Goal: Information Seeking & Learning: Compare options

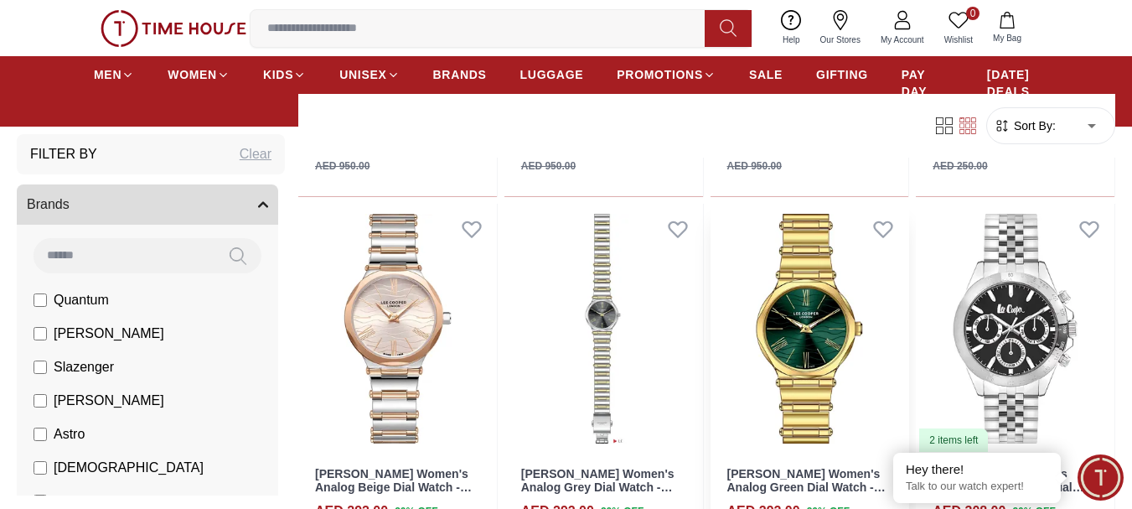
scroll to position [838, 0]
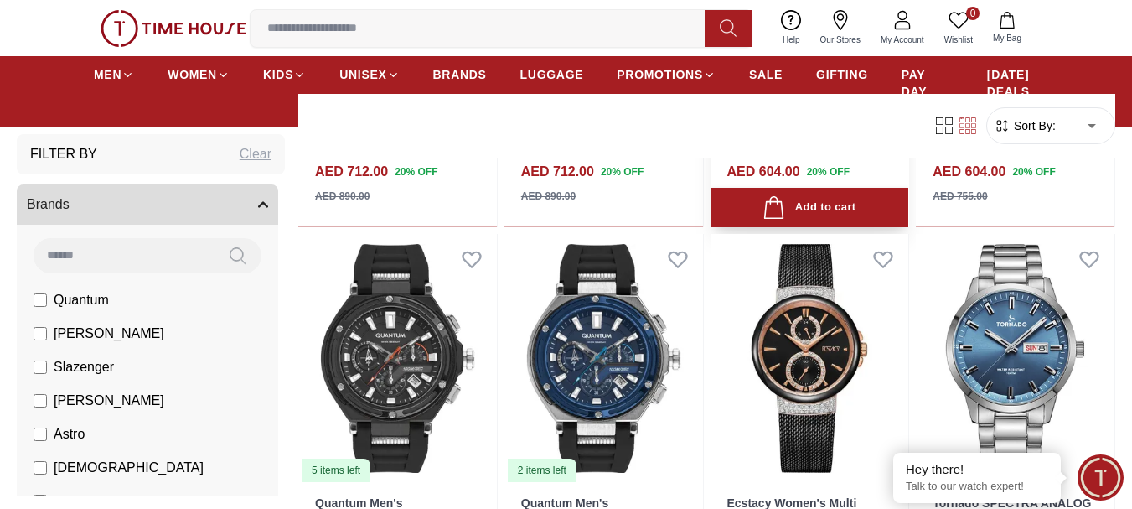
scroll to position [2011, 0]
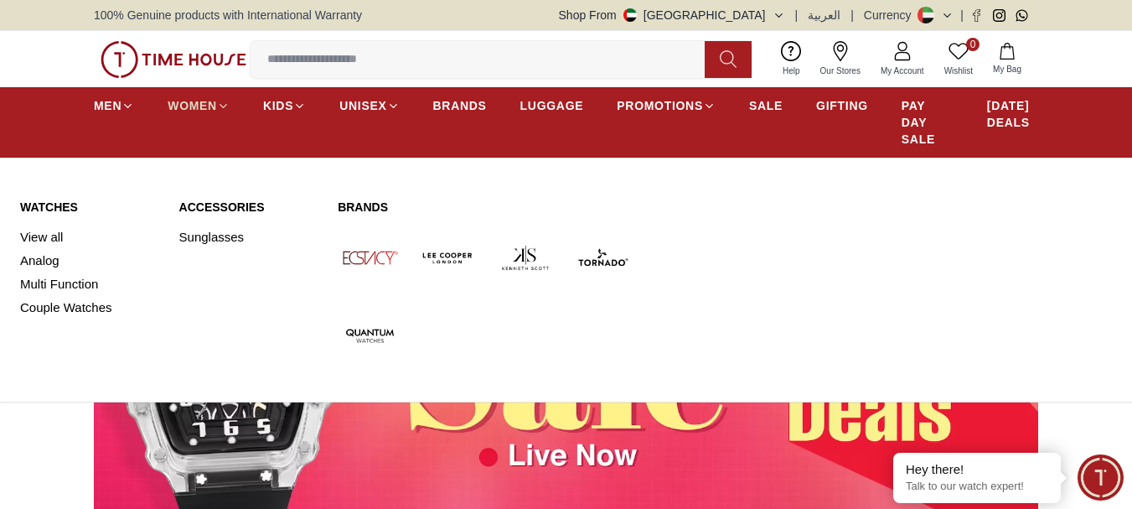
click at [195, 104] on span "WOMEN" at bounding box center [192, 105] width 49 height 17
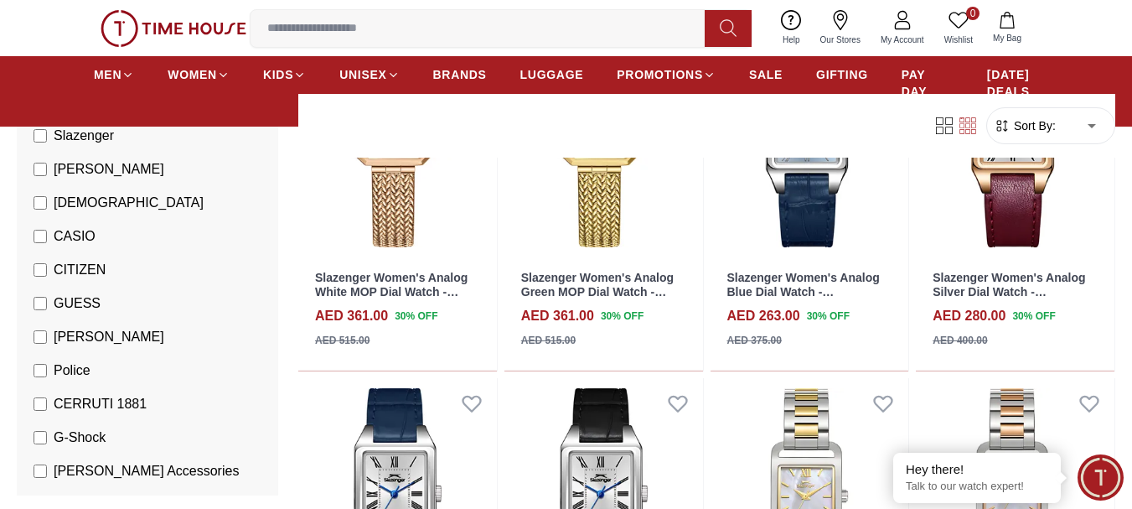
scroll to position [224, 0]
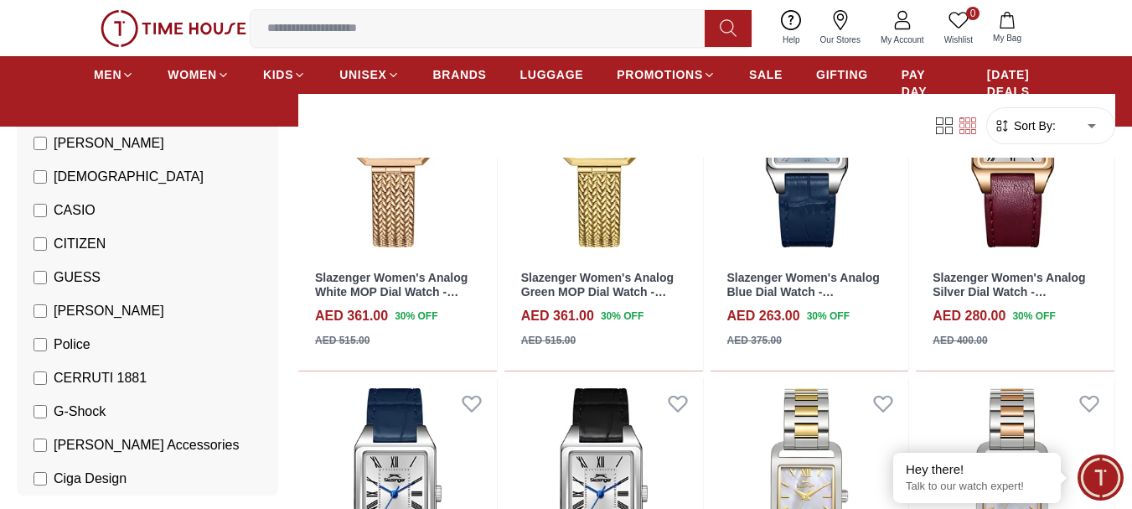
click at [84, 315] on span "[PERSON_NAME]" at bounding box center [109, 311] width 111 height 20
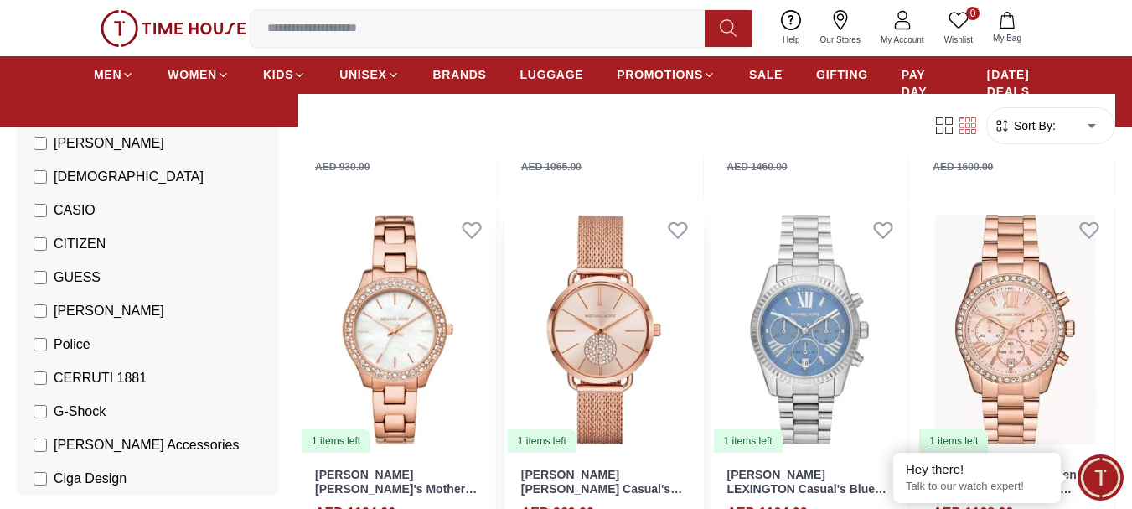
scroll to position [529, 0]
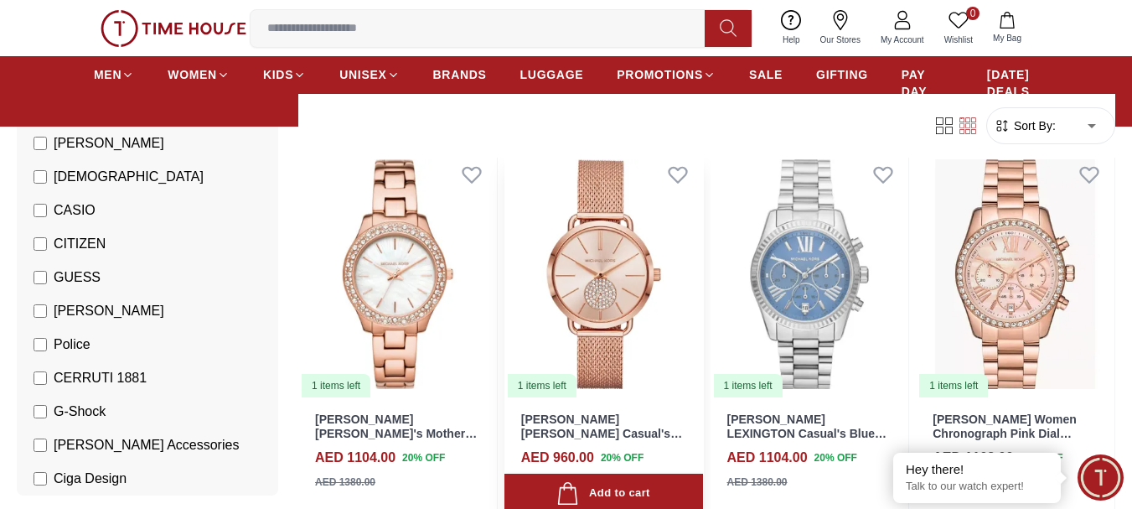
click at [655, 335] on img at bounding box center [603, 274] width 199 height 250
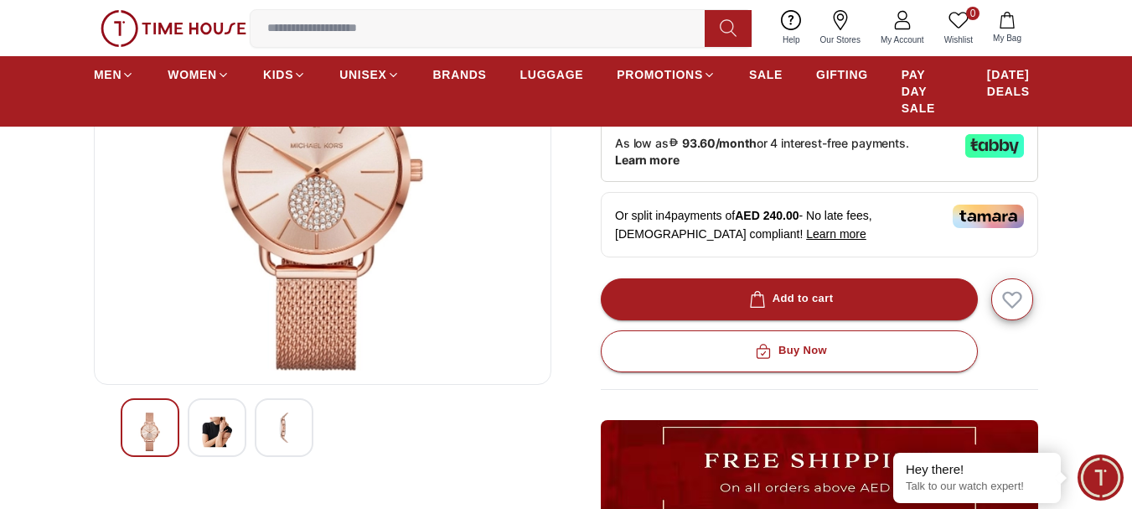
scroll to position [447, 0]
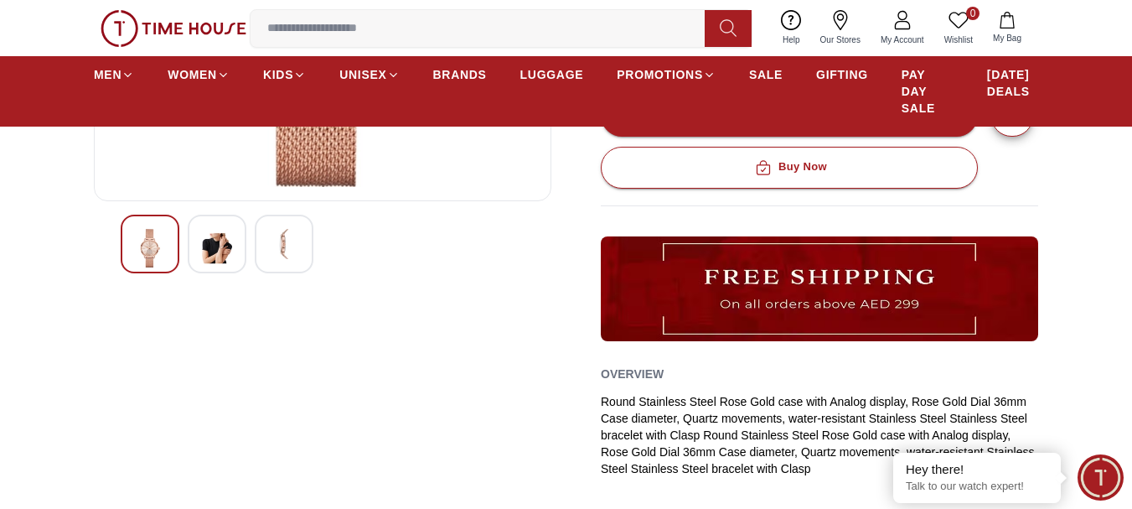
click at [242, 252] on div at bounding box center [217, 244] width 59 height 59
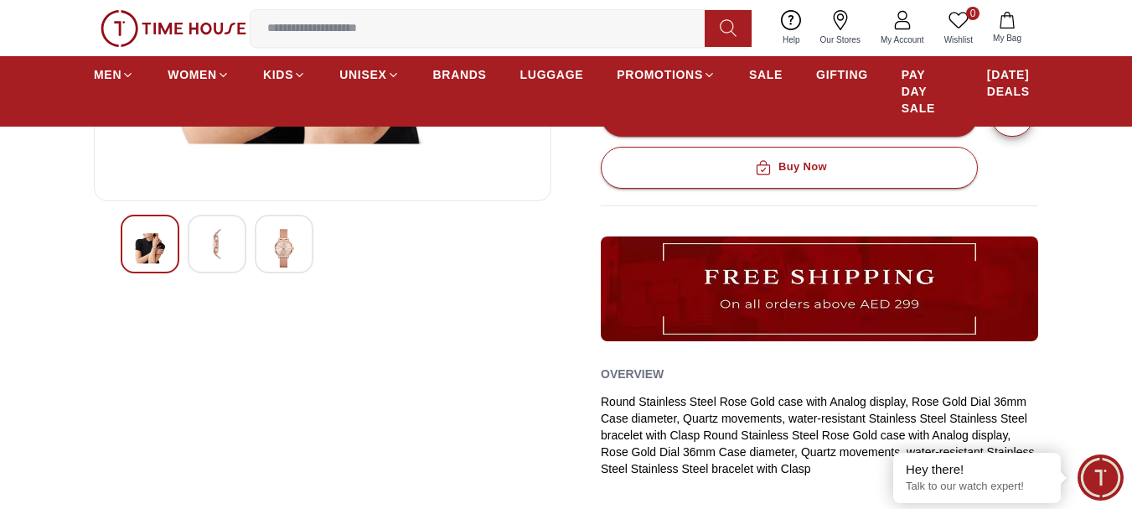
click at [149, 246] on img at bounding box center [150, 248] width 30 height 39
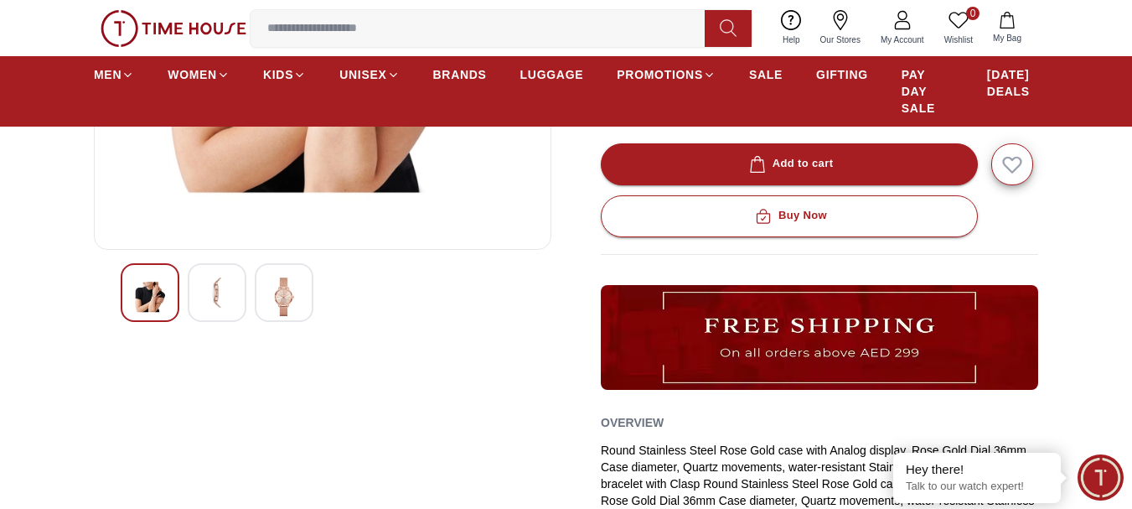
scroll to position [224, 0]
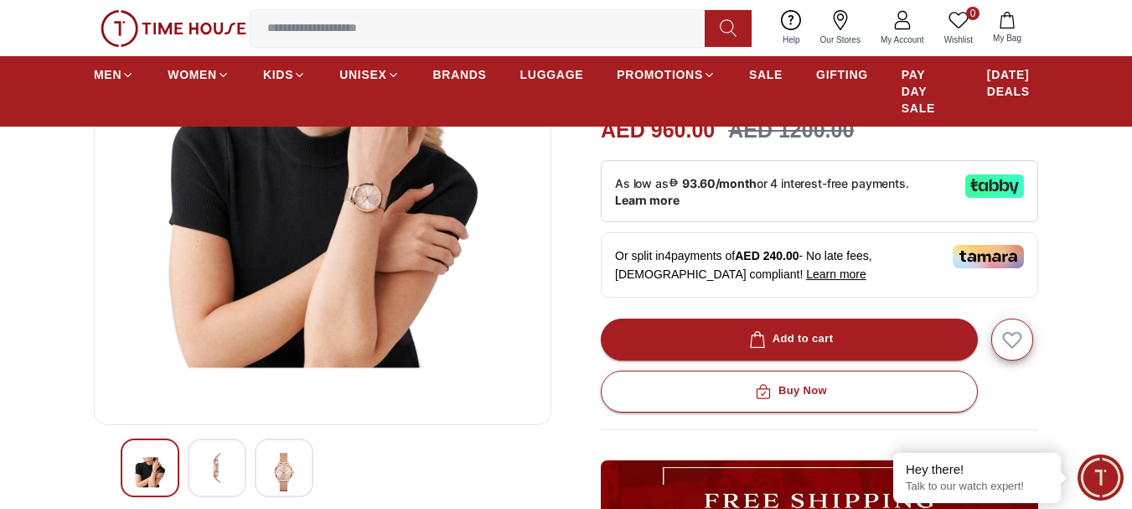
click at [239, 450] on div at bounding box center [217, 467] width 59 height 59
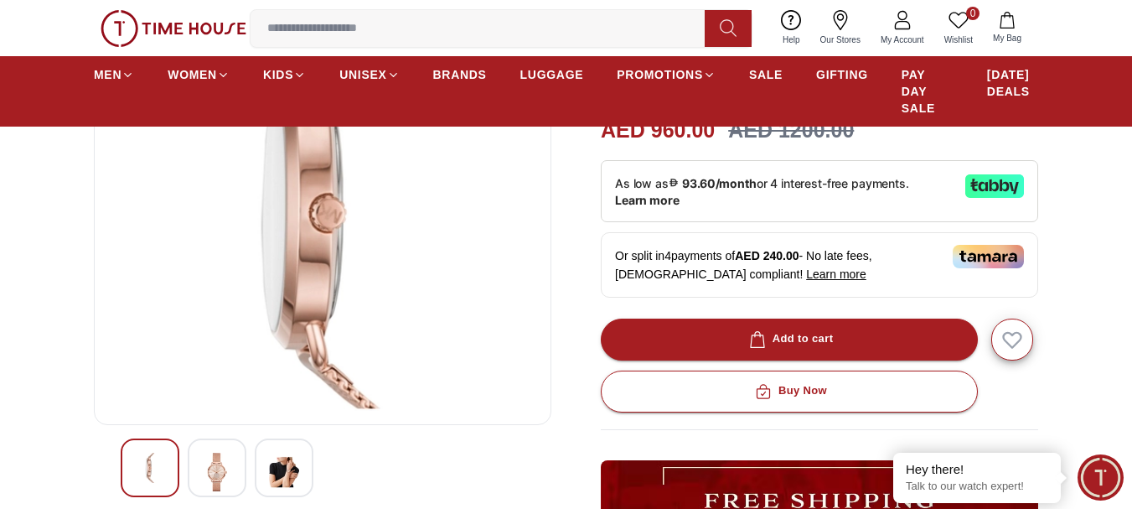
click at [303, 478] on div at bounding box center [284, 467] width 59 height 59
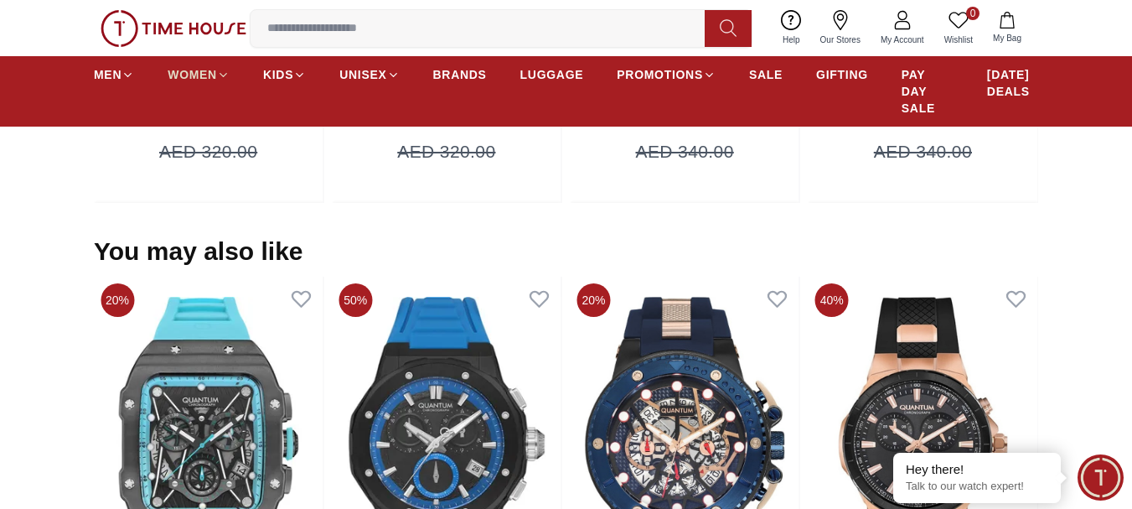
scroll to position [1559, 0]
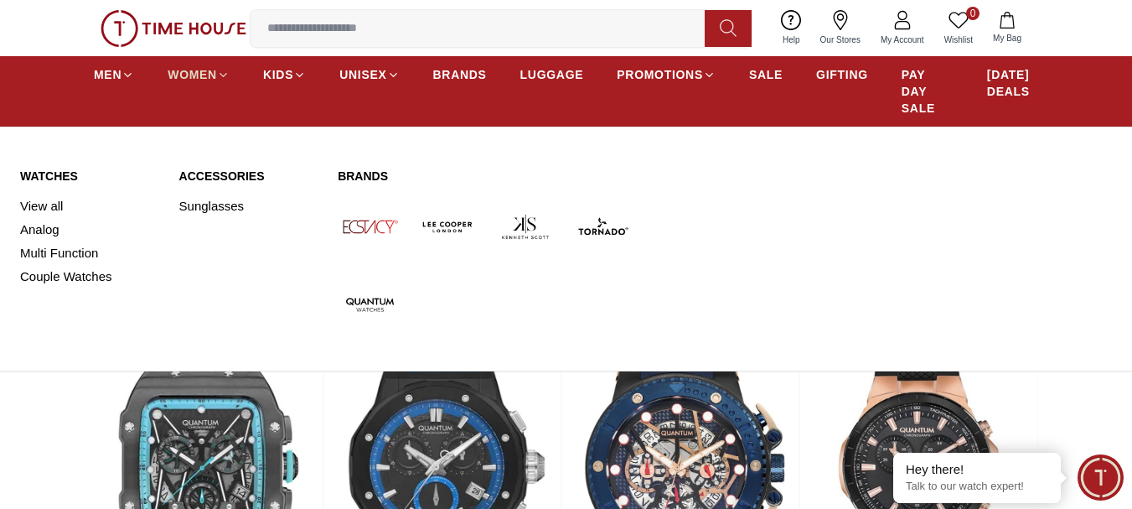
click at [211, 76] on span "WOMEN" at bounding box center [192, 74] width 49 height 17
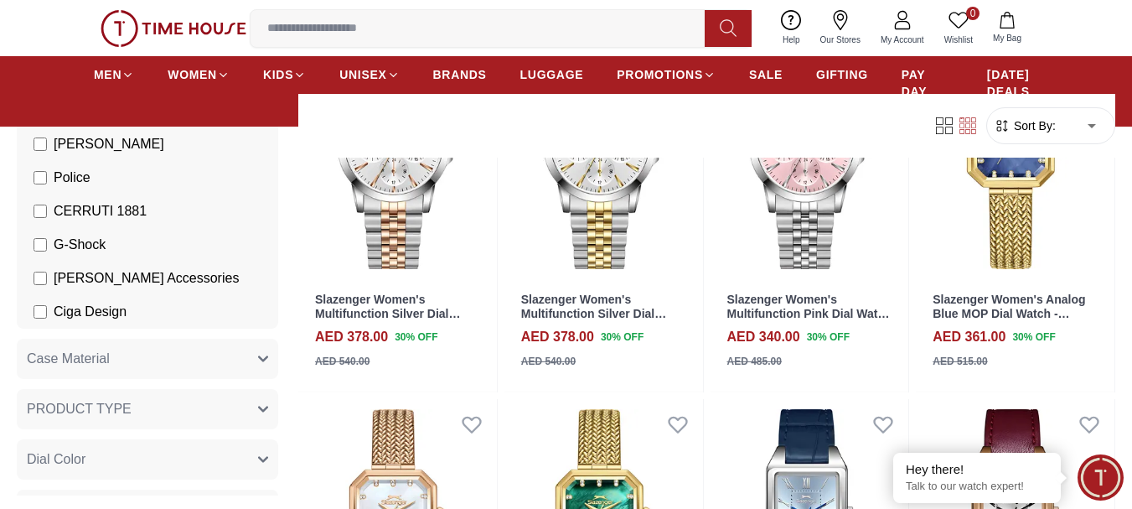
scroll to position [391, 0]
click at [259, 354] on button "Case Material" at bounding box center [147, 358] width 261 height 40
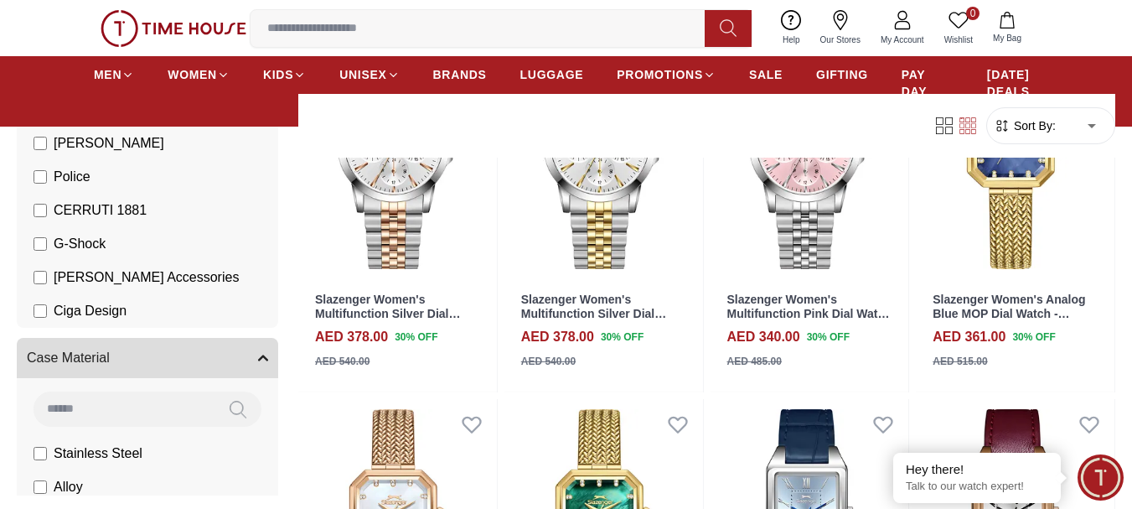
click at [259, 354] on button "Case Material" at bounding box center [147, 358] width 261 height 40
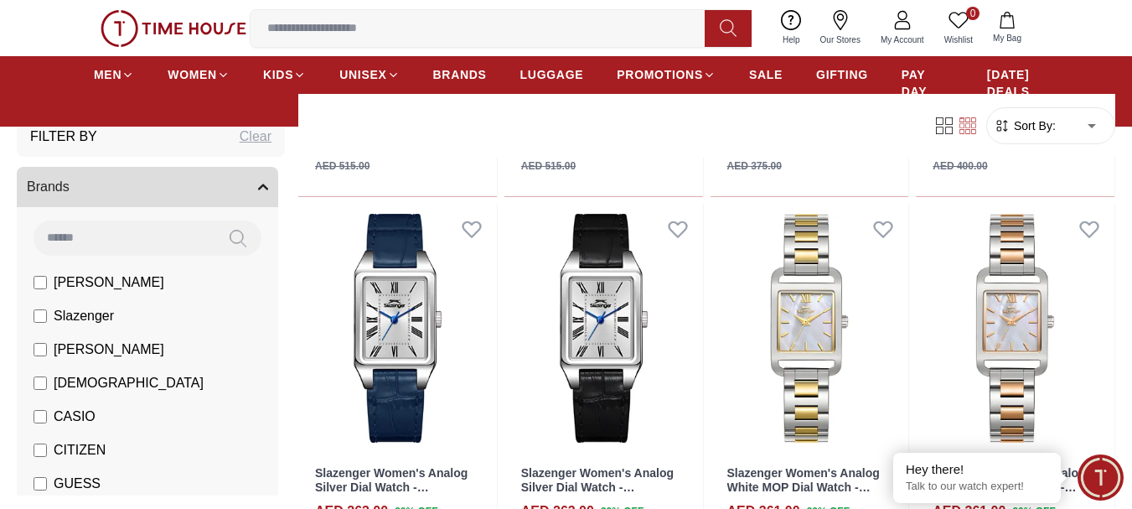
scroll to position [0, 0]
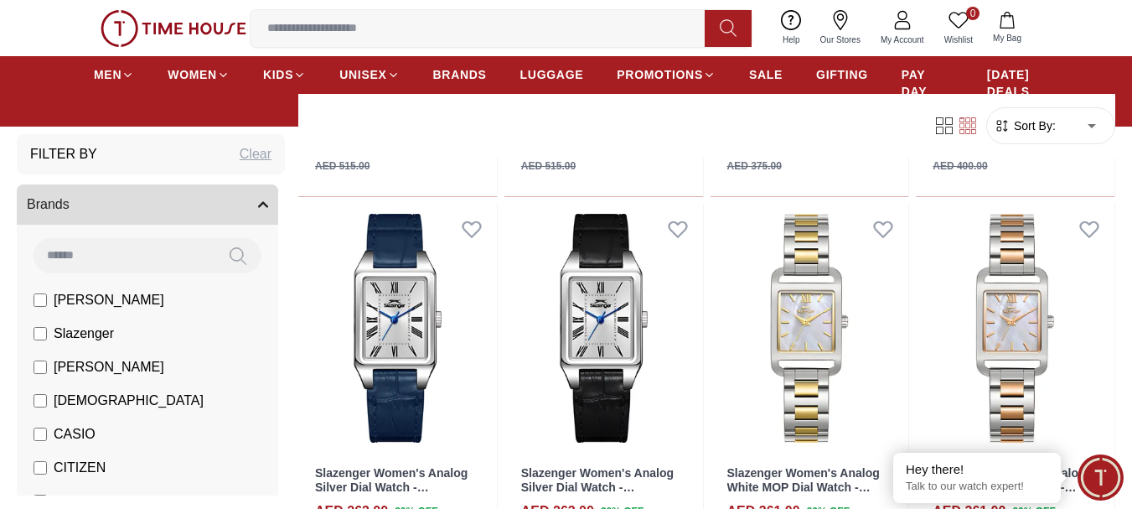
click at [214, 219] on button "Brands" at bounding box center [147, 204] width 261 height 40
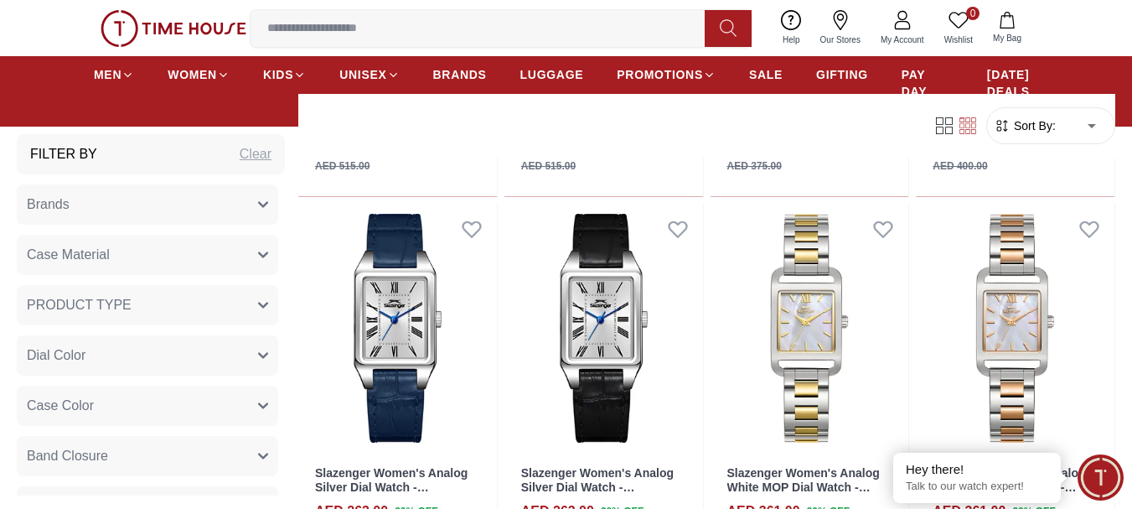
click at [77, 195] on button "Brands" at bounding box center [147, 204] width 261 height 40
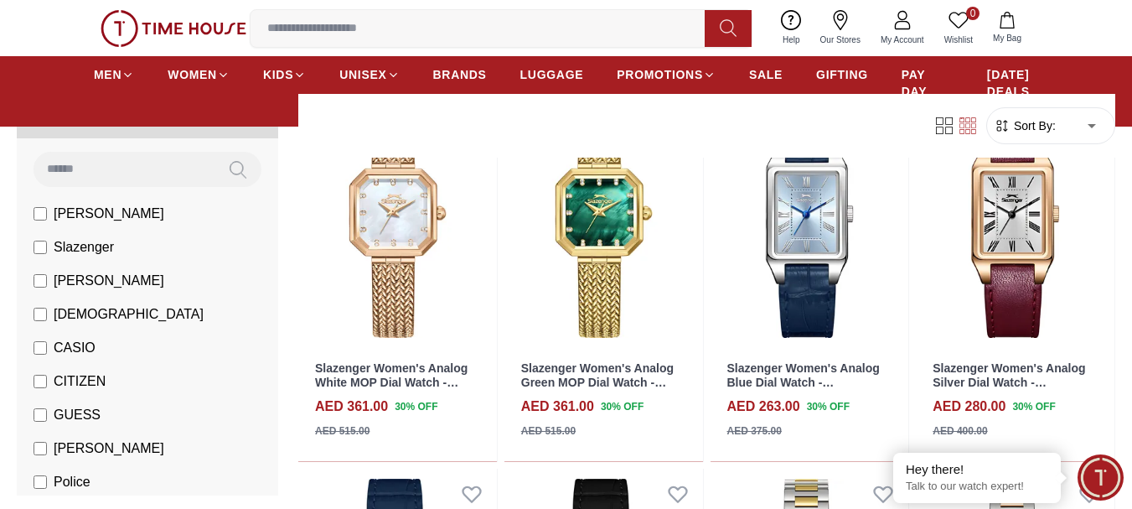
scroll to position [56, 0]
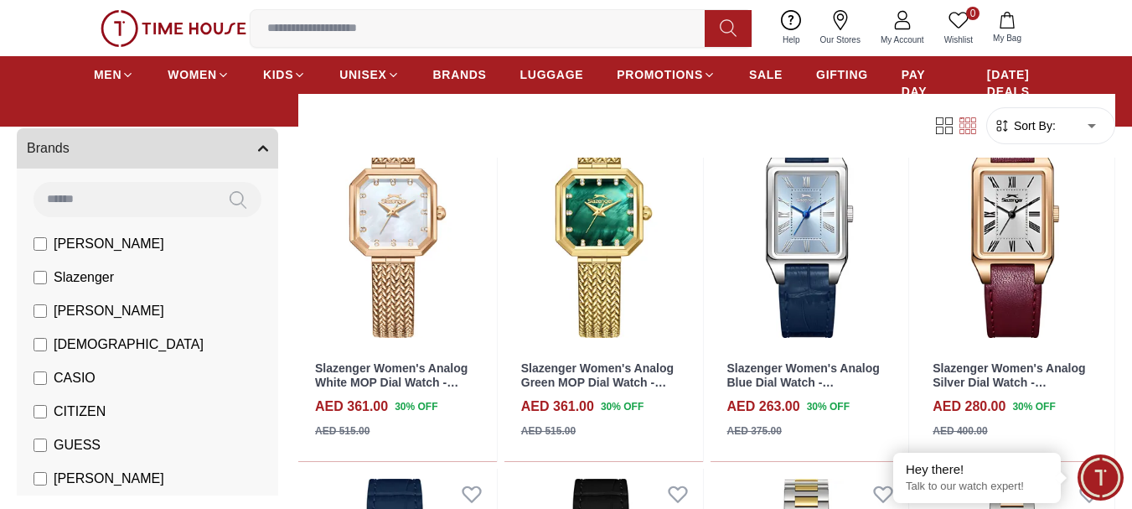
click at [73, 234] on span "[PERSON_NAME]" at bounding box center [109, 244] width 111 height 20
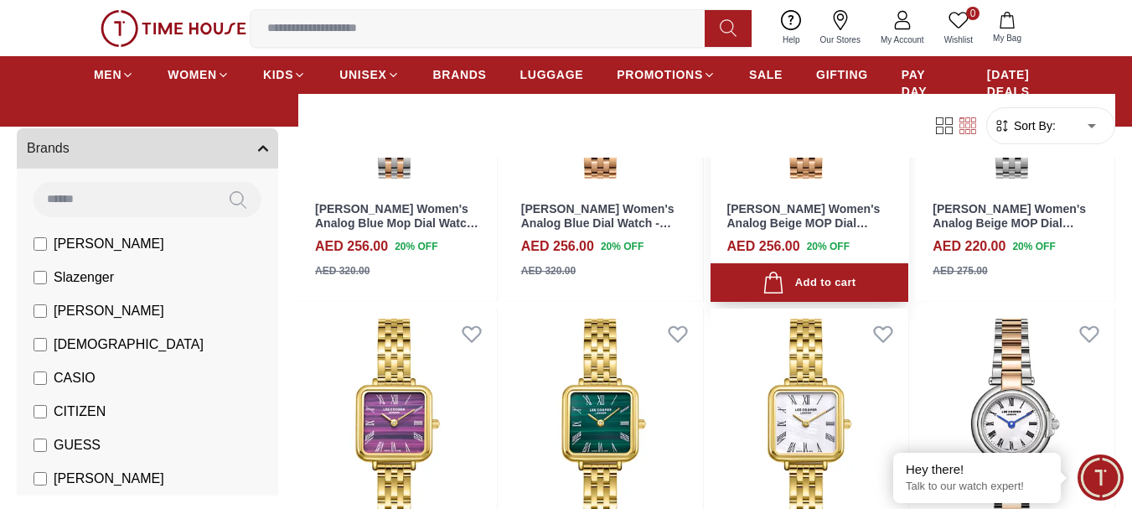
scroll to position [559, 0]
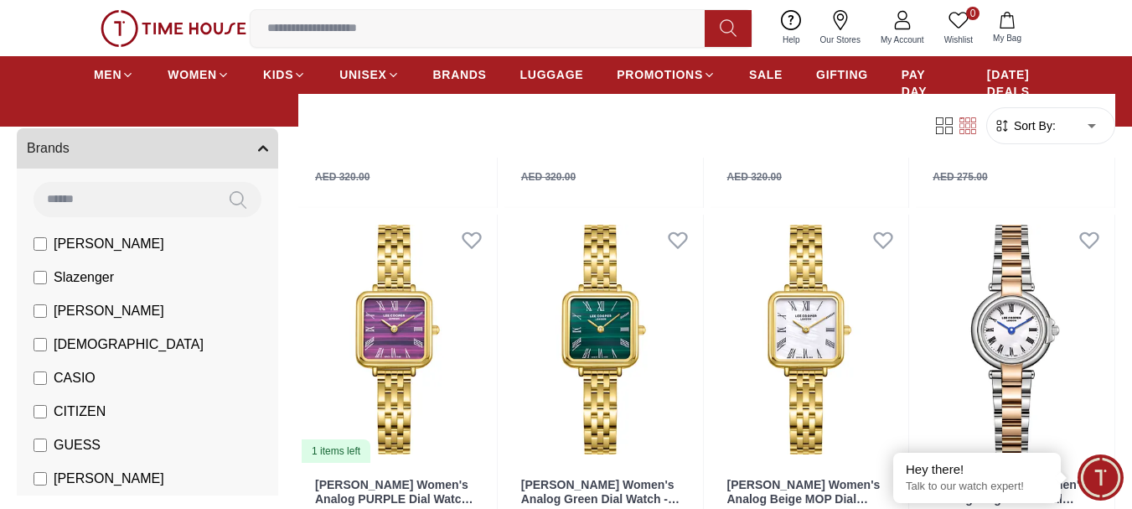
scroll to position [431, 0]
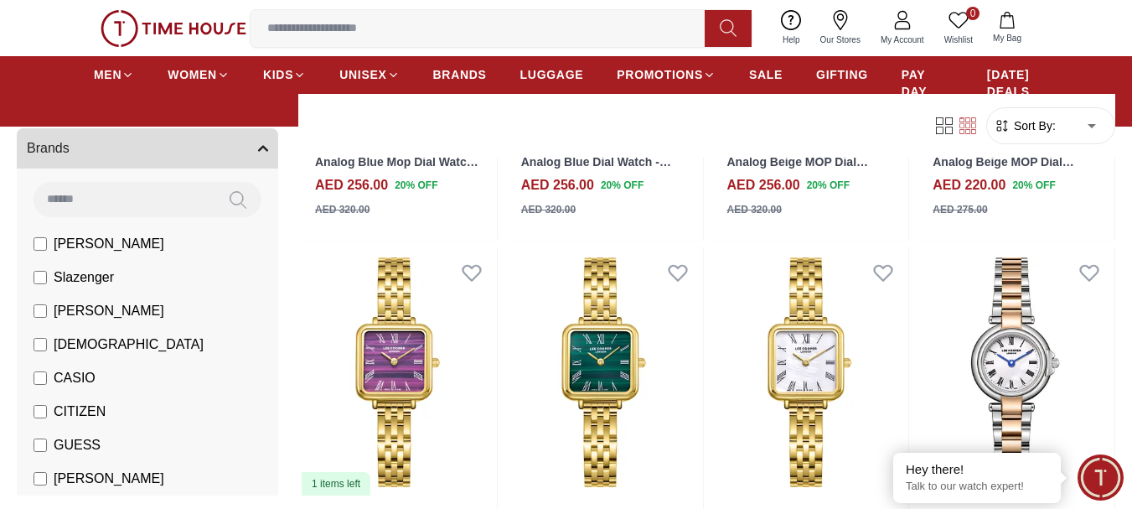
click at [69, 272] on span "Slazenger" at bounding box center [84, 277] width 60 height 20
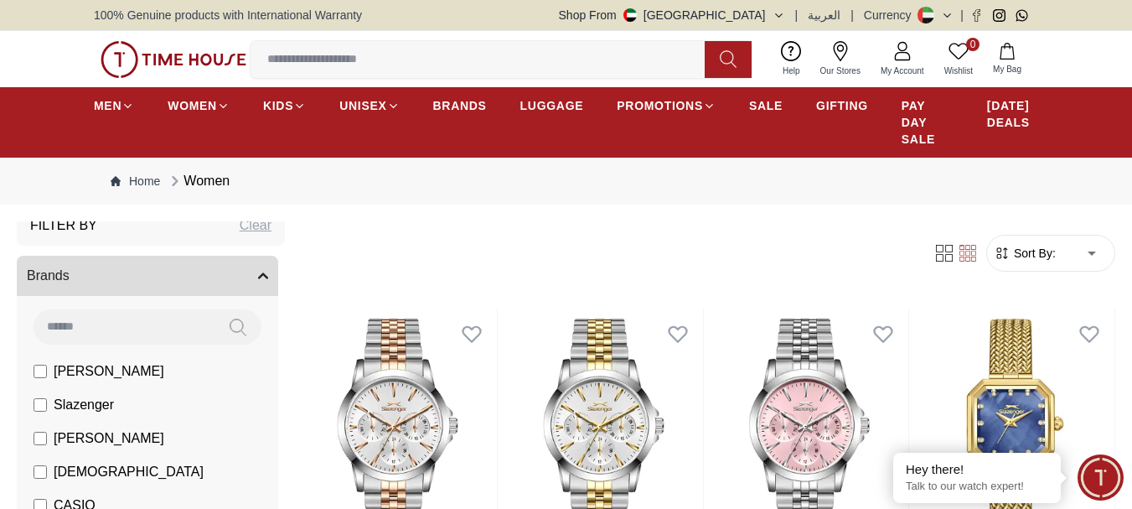
click at [61, 371] on span "[PERSON_NAME]" at bounding box center [109, 371] width 111 height 20
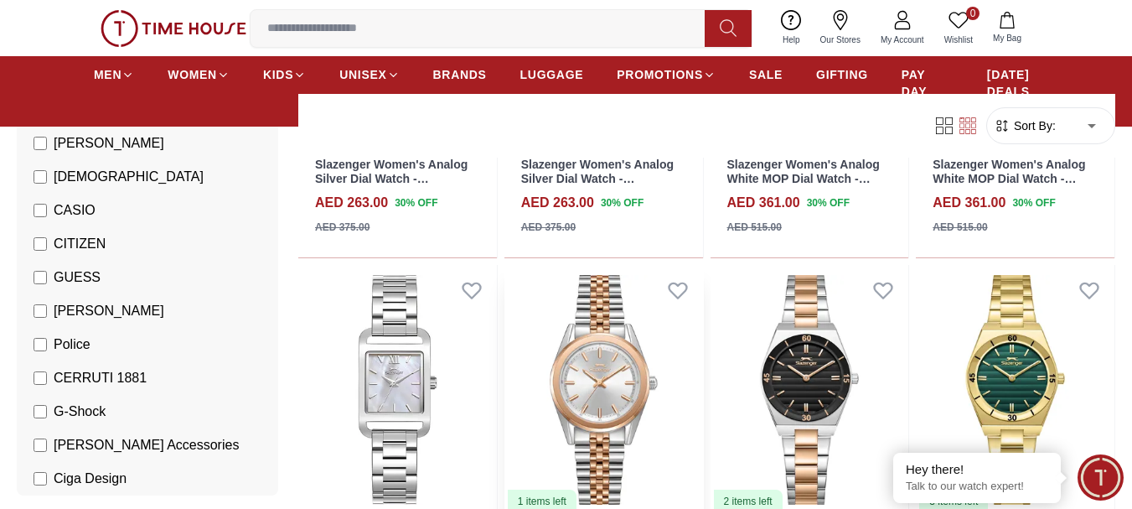
scroll to position [1285, 0]
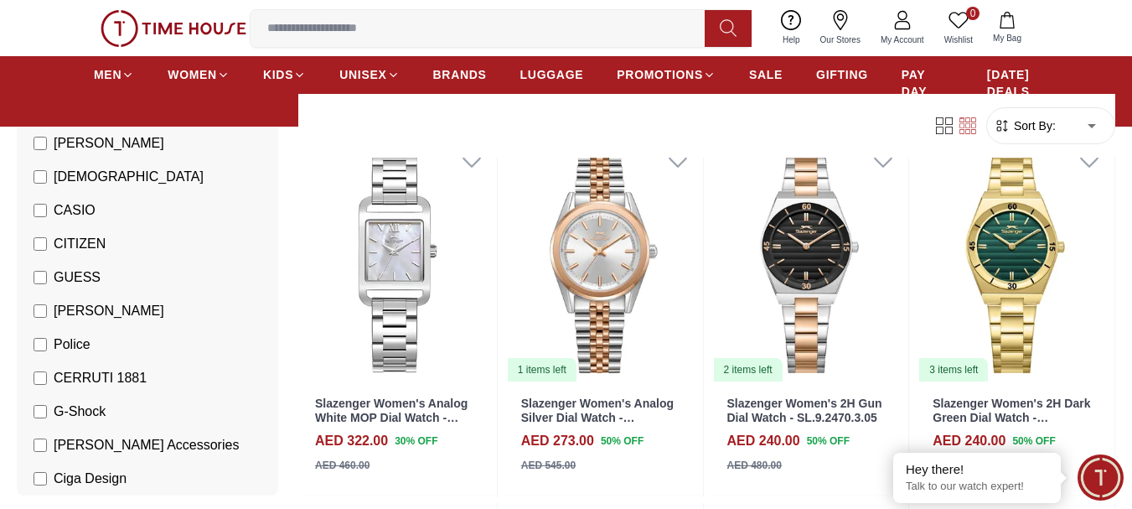
click at [70, 282] on span "GUESS" at bounding box center [77, 277] width 47 height 20
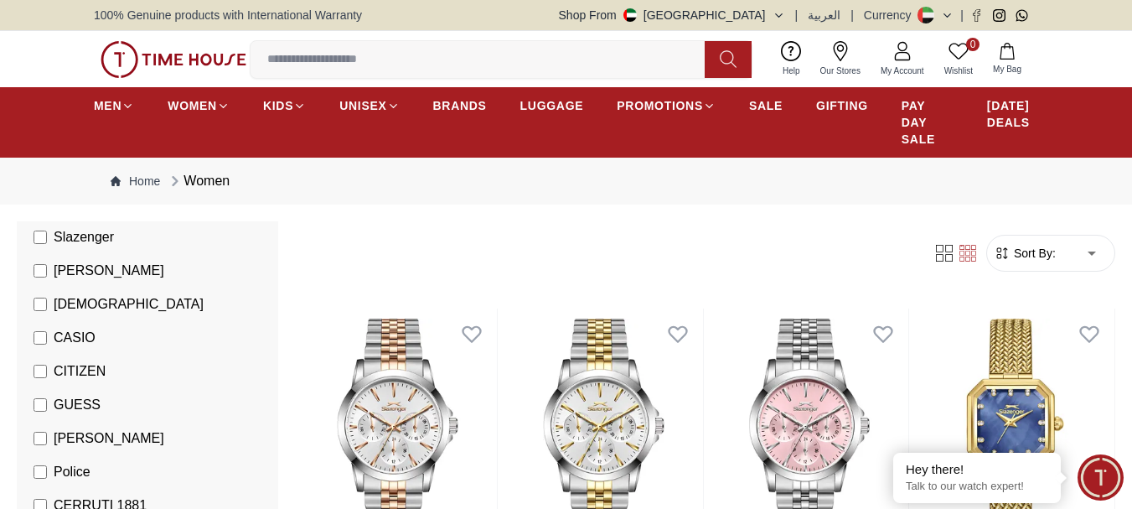
click at [71, 245] on span "Slazenger" at bounding box center [84, 237] width 60 height 20
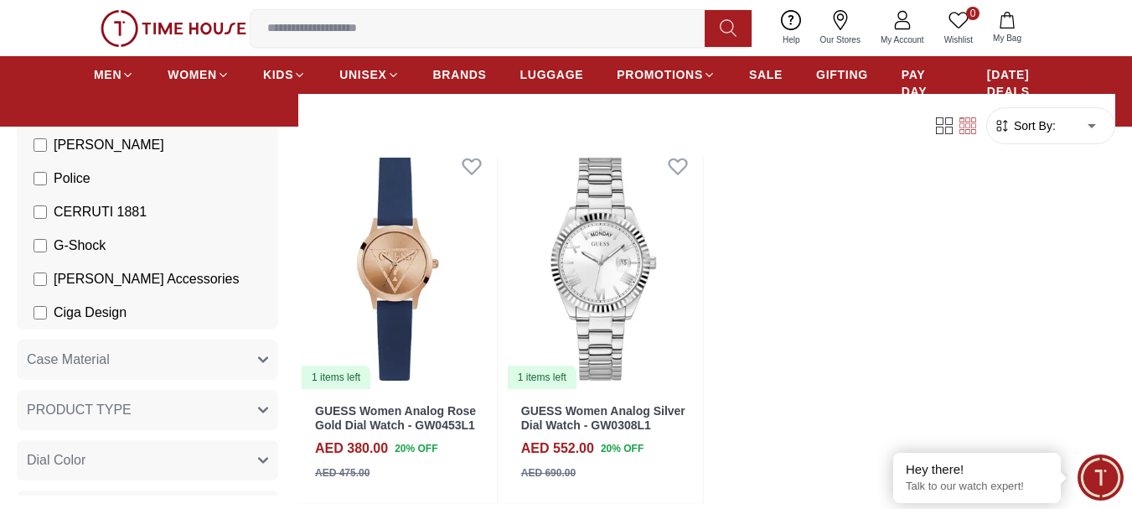
scroll to position [391, 0]
click at [132, 271] on span "[PERSON_NAME] Accessories" at bounding box center [146, 277] width 185 height 20
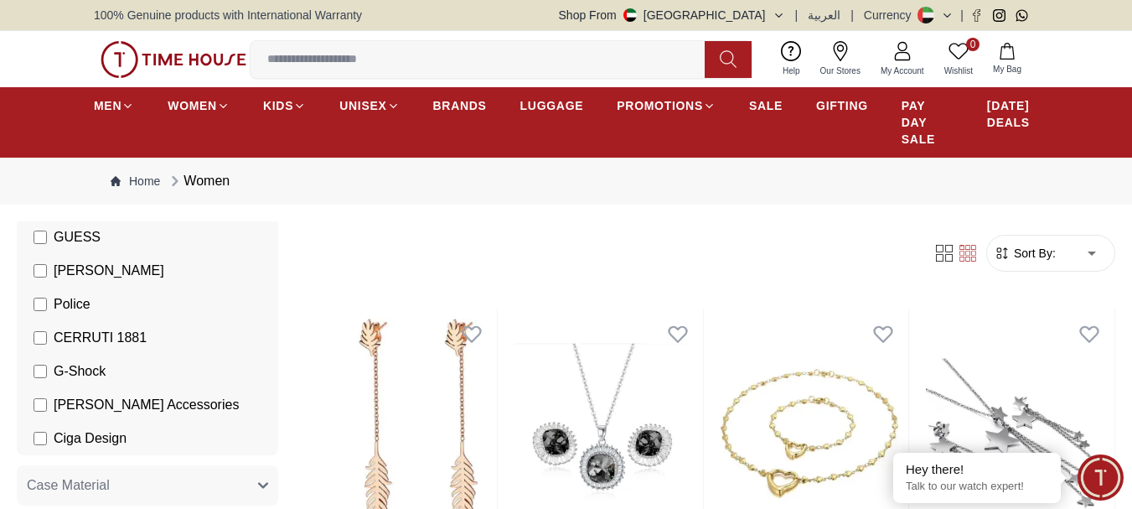
click at [98, 236] on span "GUESS" at bounding box center [77, 237] width 47 height 20
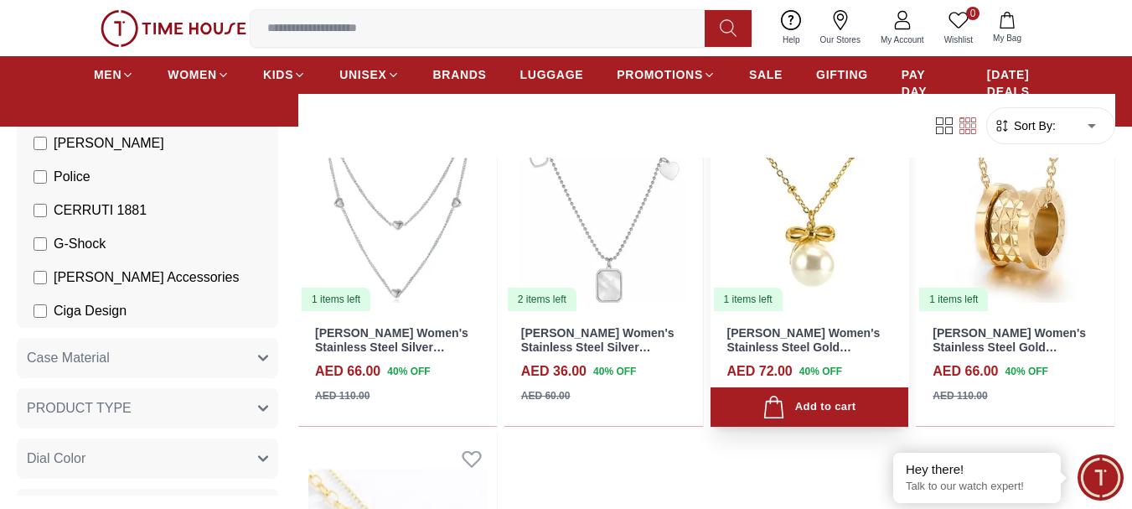
scroll to position [614, 0]
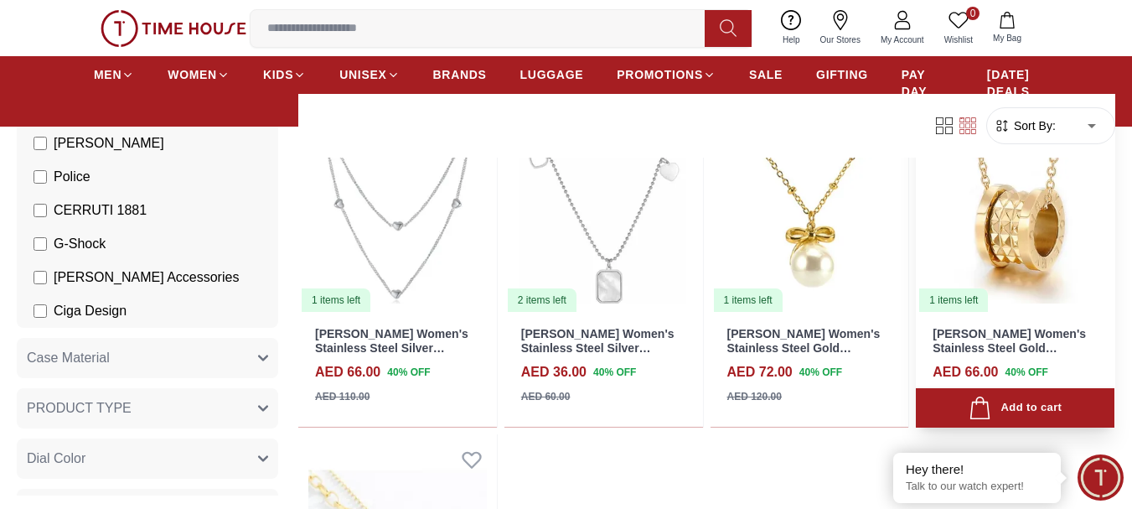
click at [1057, 234] on img at bounding box center [1015, 189] width 199 height 250
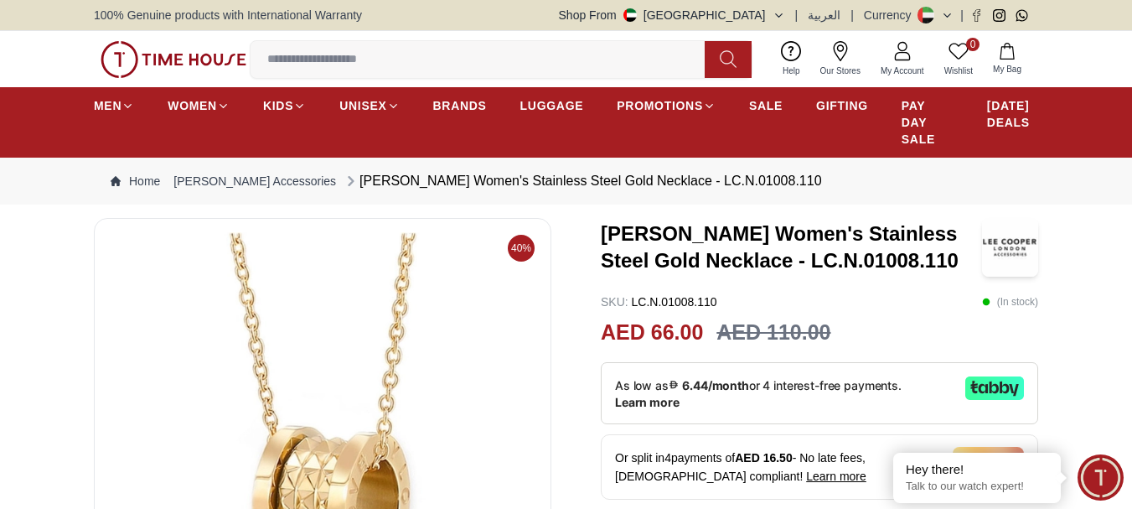
click at [478, 384] on img at bounding box center [322, 433] width 429 height 402
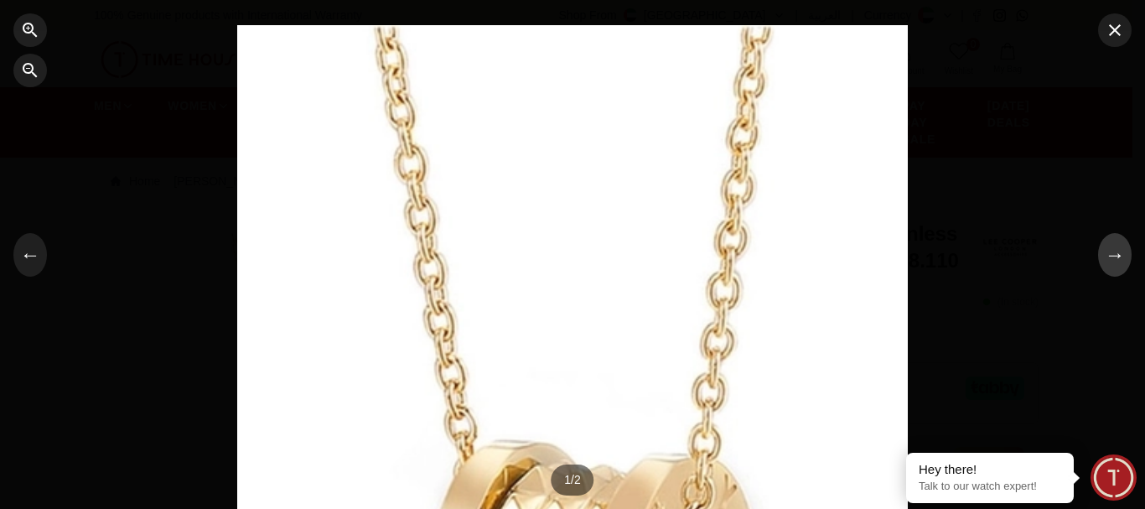
drag, startPoint x: 1091, startPoint y: 253, endPoint x: 1122, endPoint y: 255, distance: 31.1
click at [1098, 253] on div "← → 1 / 2 Swipe or tap sides to navigate" at bounding box center [572, 254] width 1145 height 509
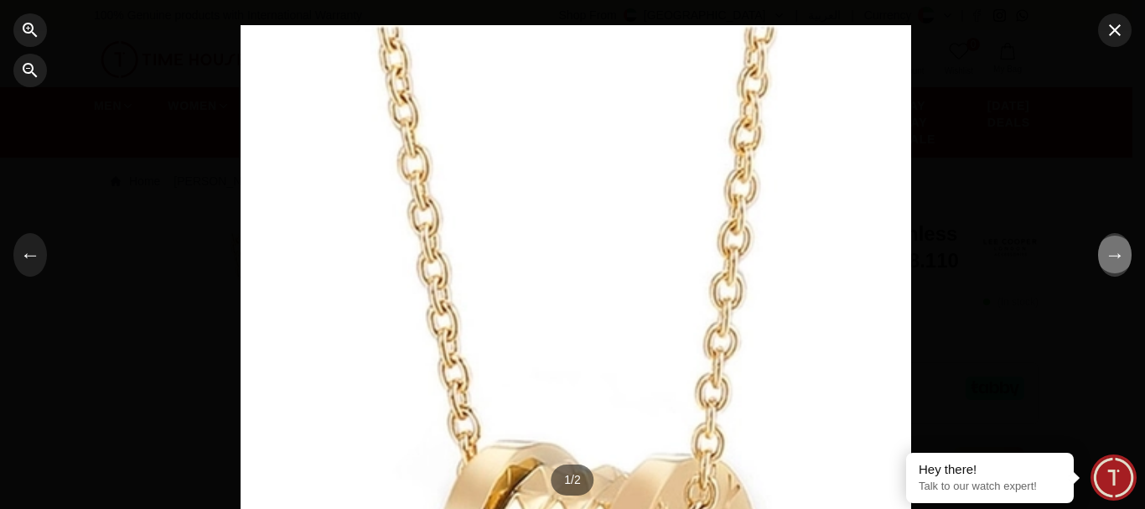
click at [1123, 255] on button "→" at bounding box center [1115, 255] width 34 height 44
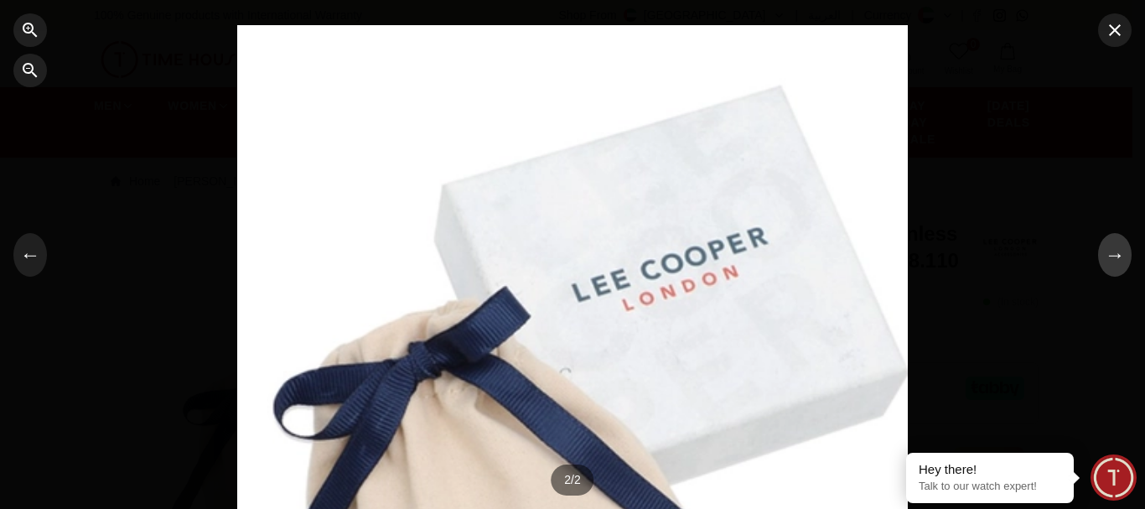
click at [1123, 255] on button "→" at bounding box center [1115, 255] width 34 height 44
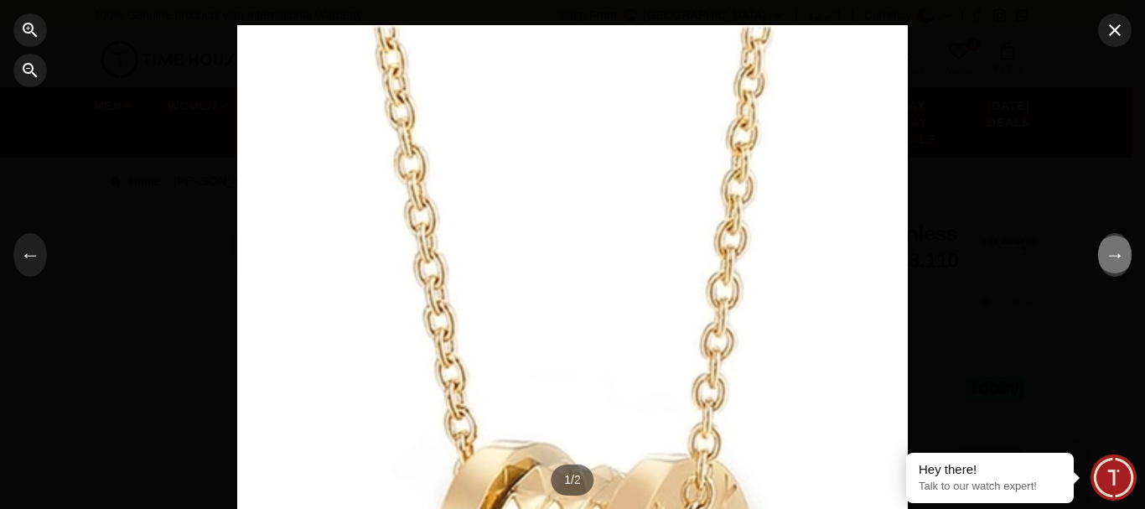
click at [1123, 255] on button "→" at bounding box center [1115, 255] width 34 height 44
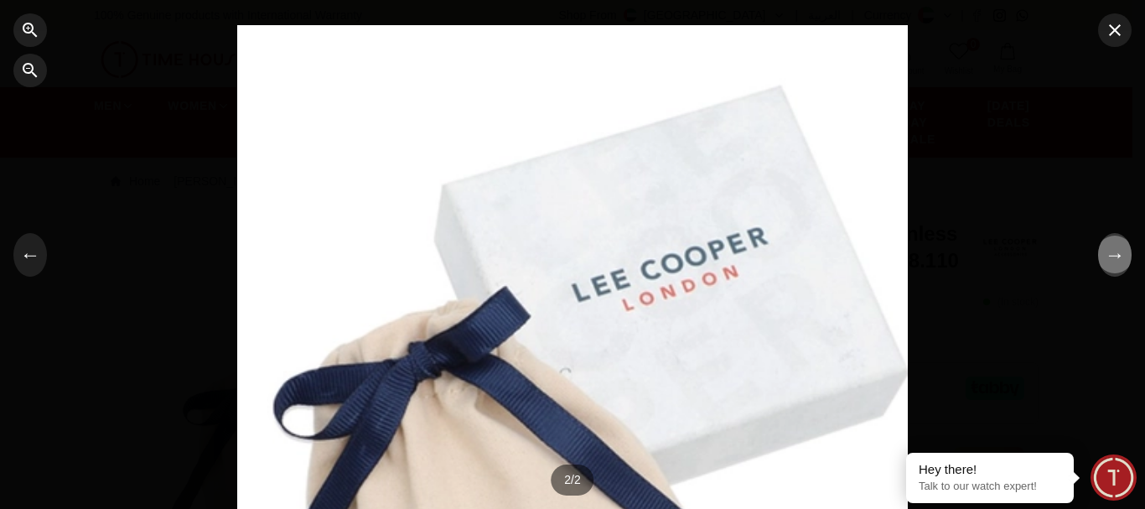
click at [1119, 257] on button "→" at bounding box center [1115, 255] width 34 height 44
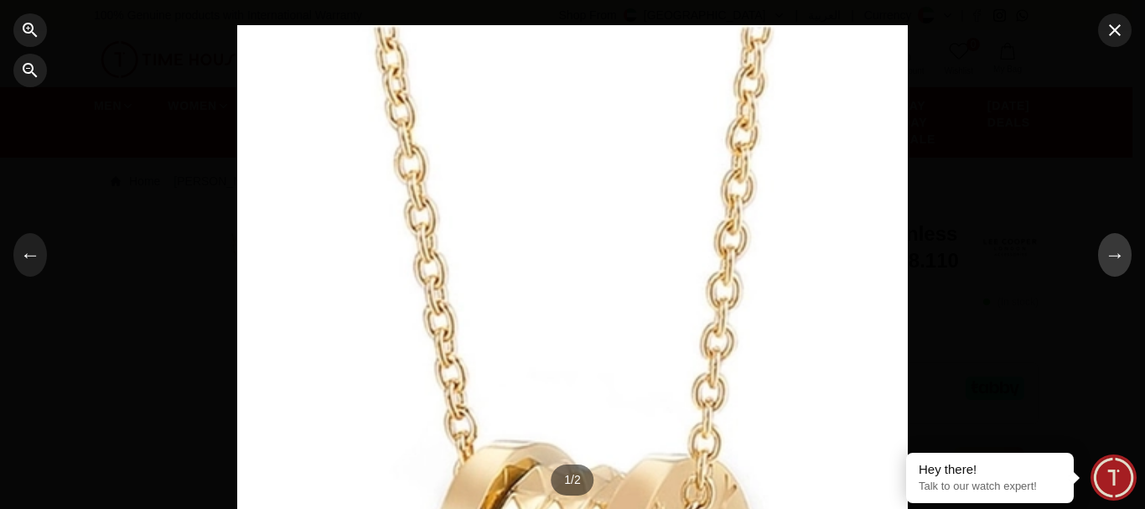
click at [1119, 257] on button "→" at bounding box center [1115, 255] width 34 height 44
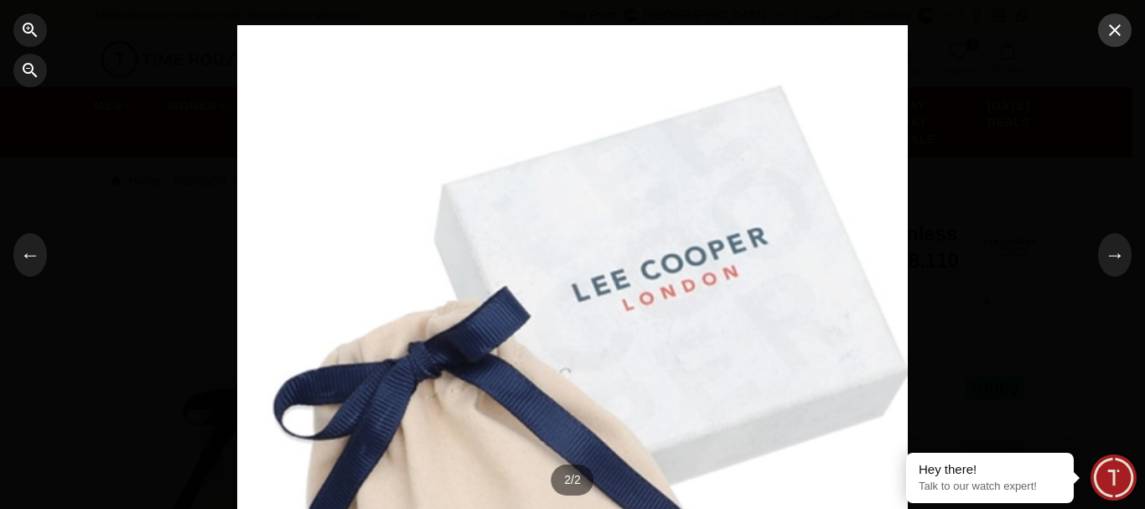
click at [1119, 30] on icon "button" at bounding box center [1114, 30] width 20 height 20
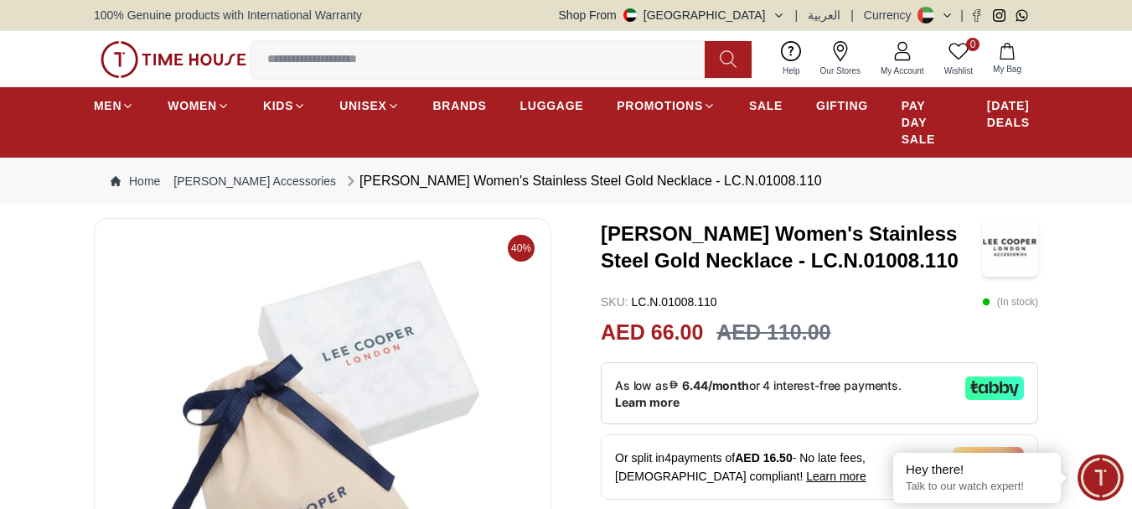
click at [502, 184] on div "[PERSON_NAME] Women's Stainless Steel Gold Necklace - LC.N.01008.110" at bounding box center [582, 181] width 478 height 20
click at [291, 181] on link "[PERSON_NAME] Accessories" at bounding box center [254, 181] width 163 height 17
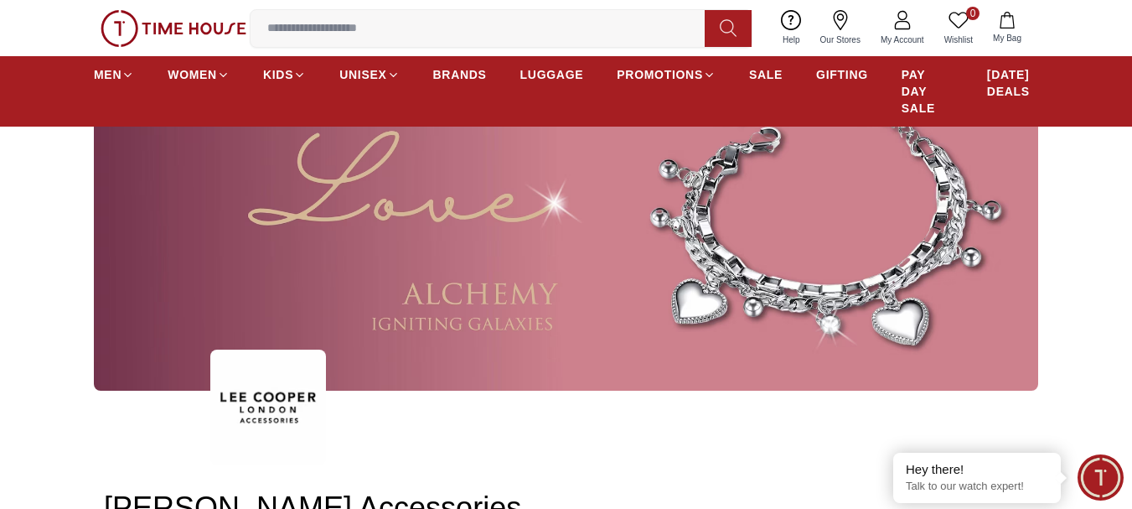
scroll to position [168, 0]
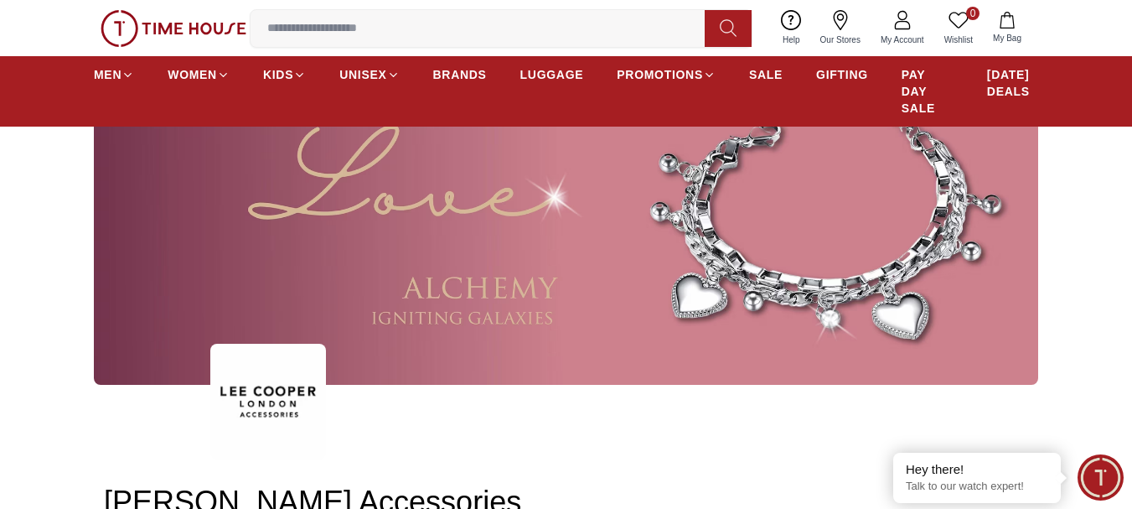
click at [902, 285] on img at bounding box center [566, 219] width 944 height 331
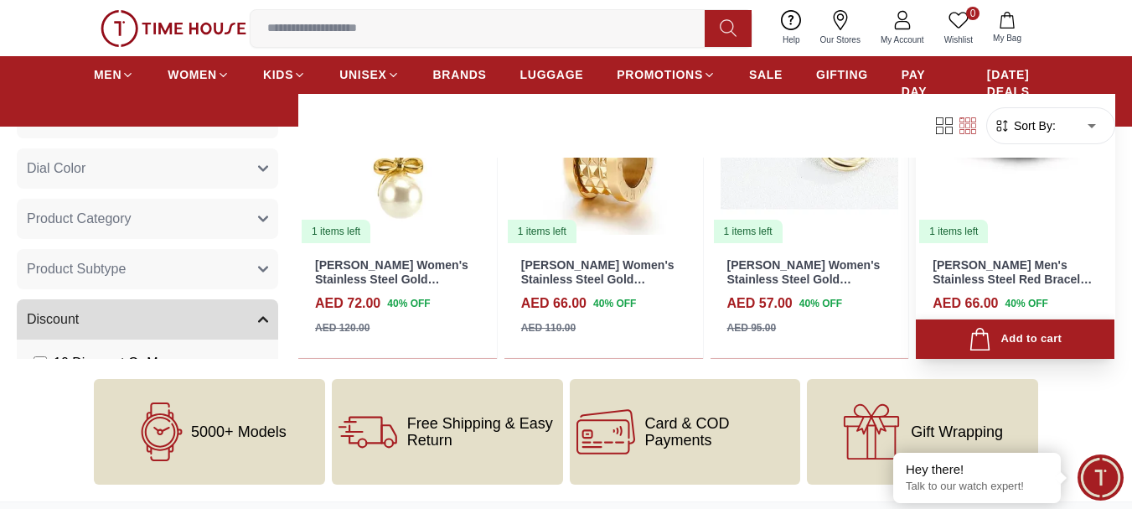
scroll to position [1620, 0]
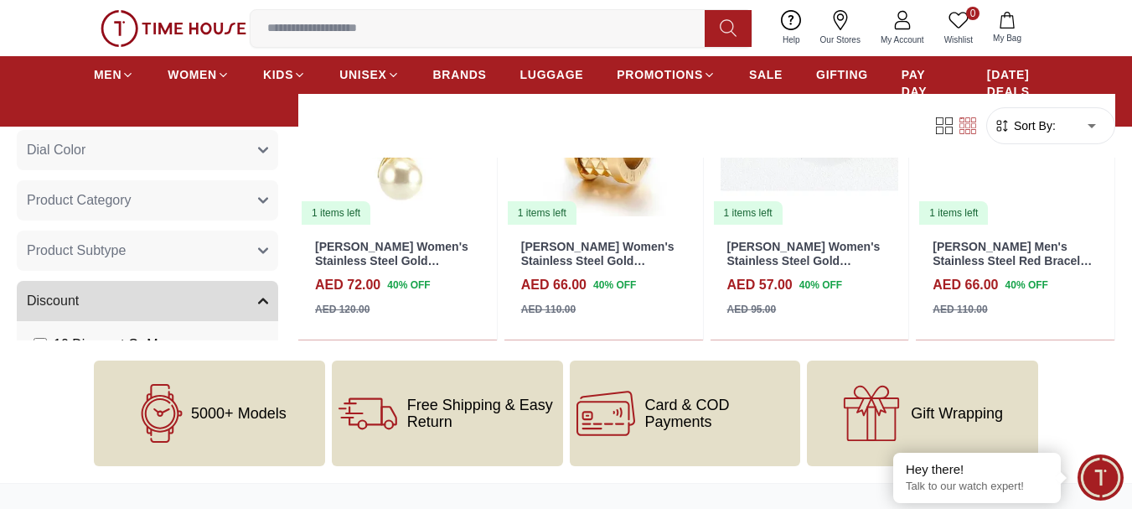
click at [221, 146] on button "Dial Color" at bounding box center [147, 150] width 261 height 40
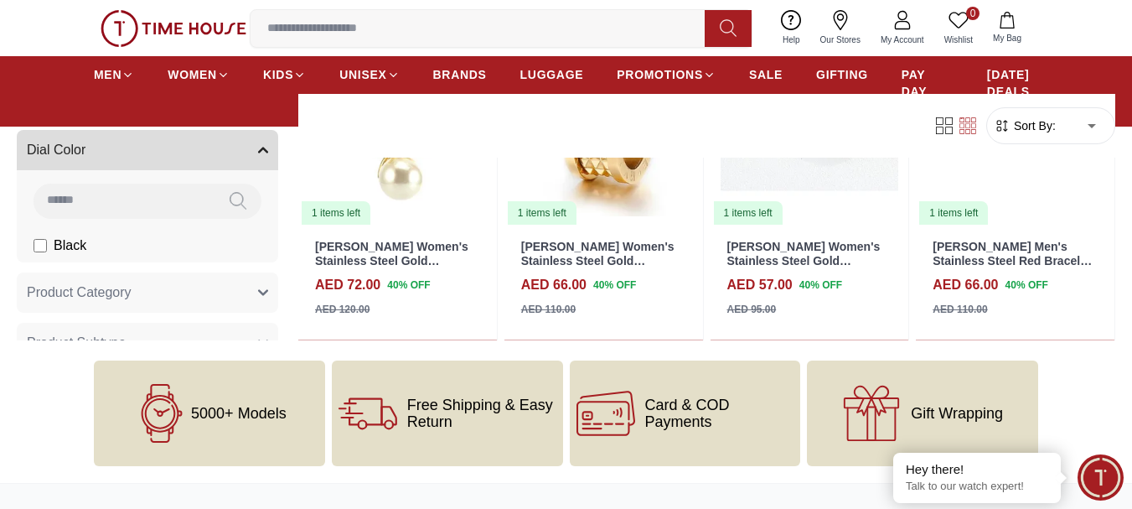
click at [221, 146] on button "Dial Color" at bounding box center [147, 150] width 261 height 40
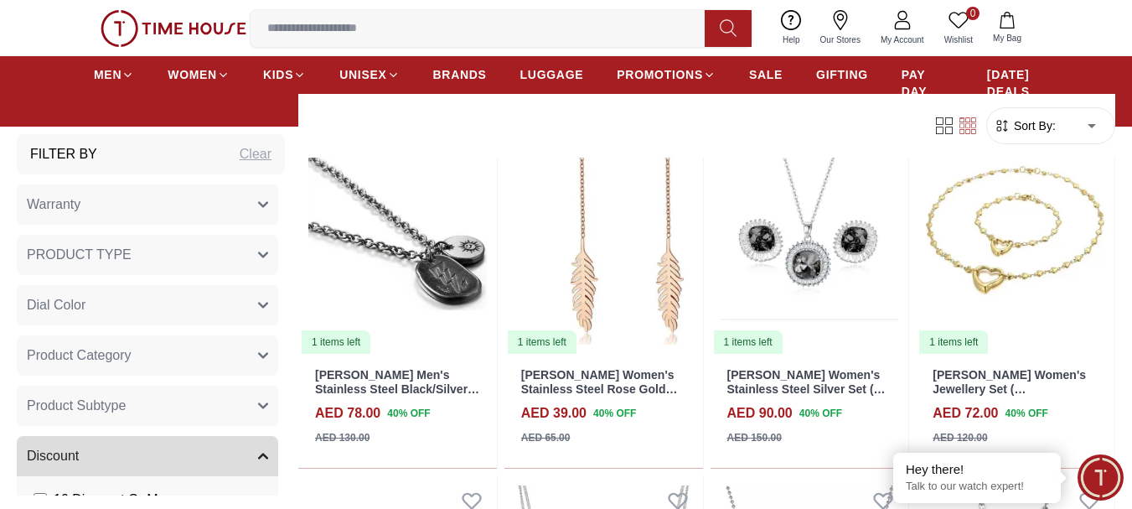
scroll to position [727, 0]
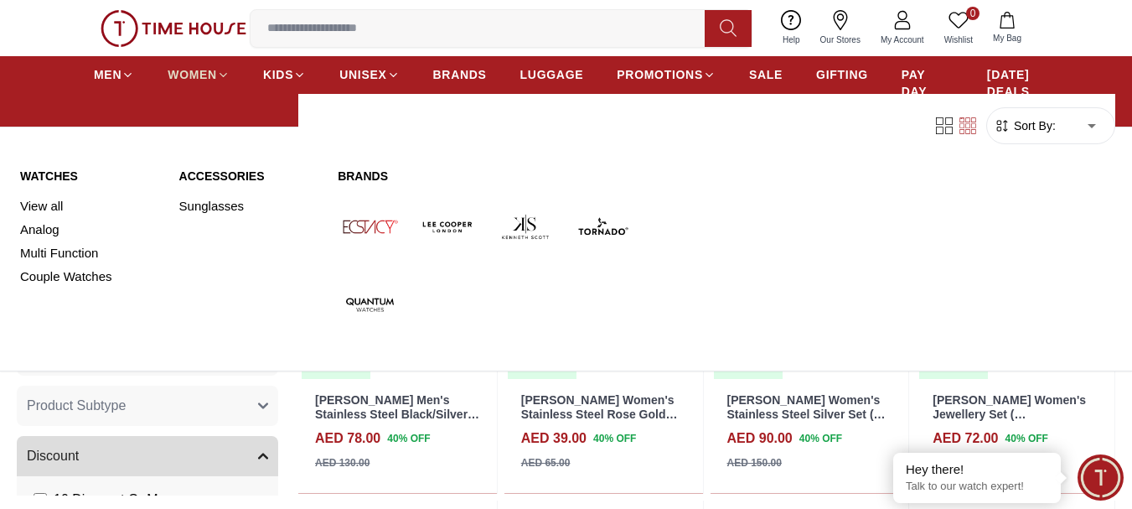
click at [176, 74] on span "WOMEN" at bounding box center [192, 74] width 49 height 17
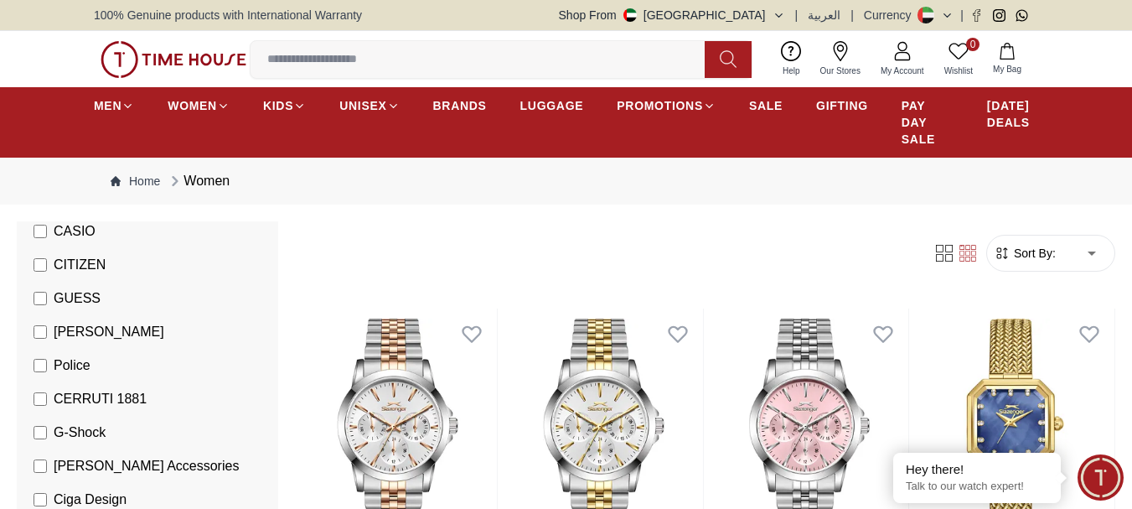
scroll to position [335, 0]
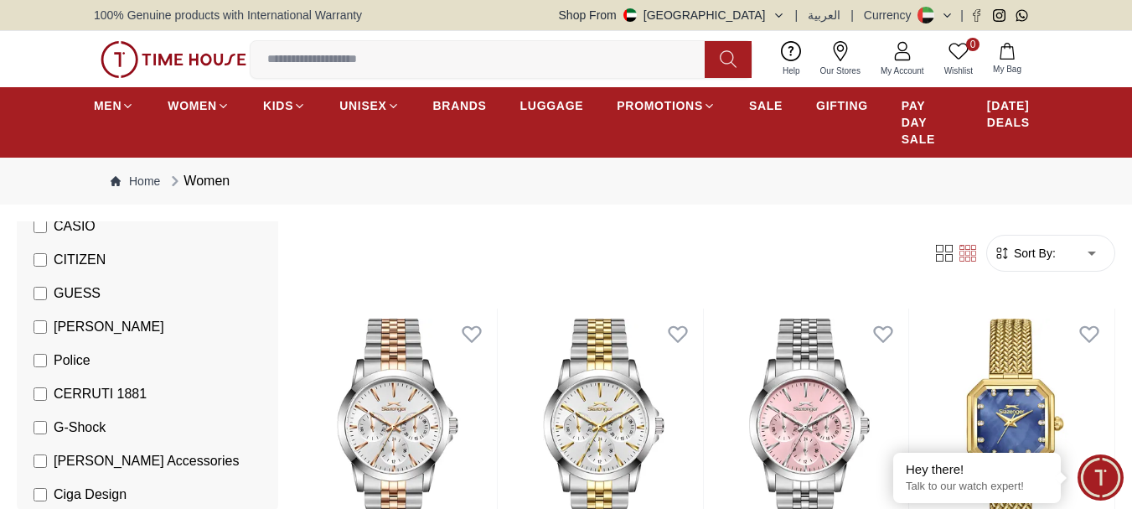
click at [99, 328] on span "[PERSON_NAME]" at bounding box center [109, 327] width 111 height 20
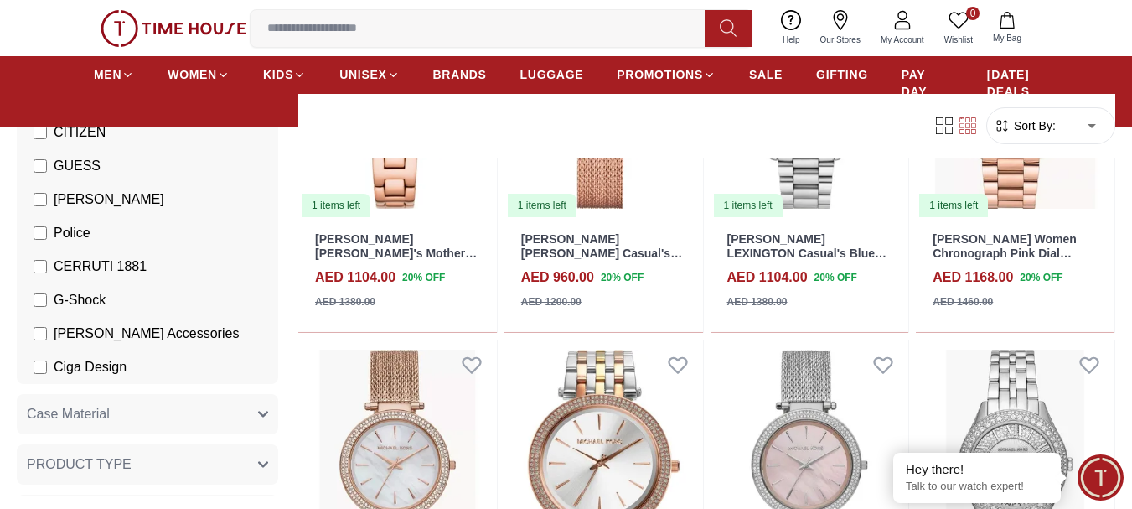
scroll to position [698, 0]
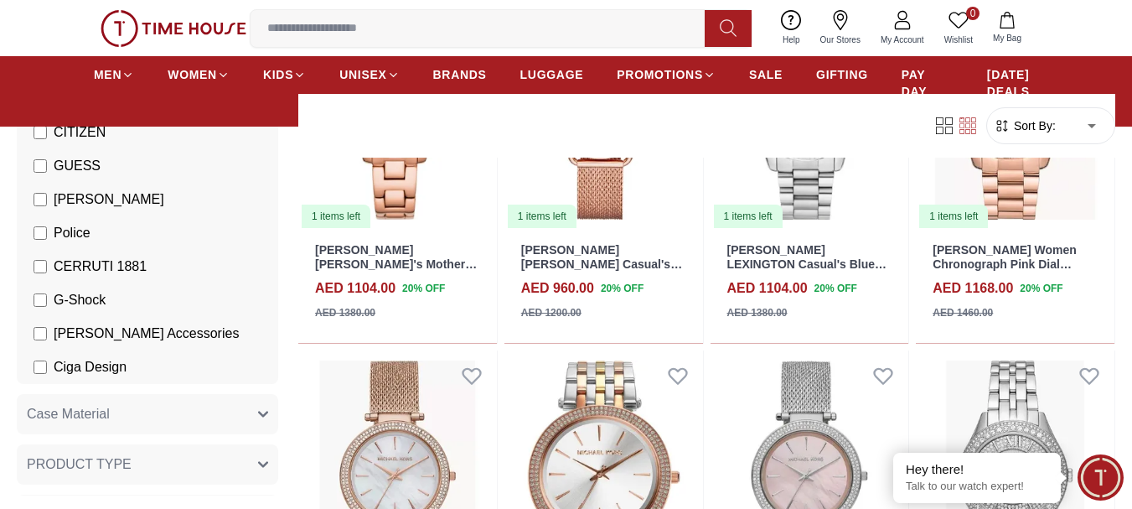
click at [71, 365] on span "Ciga Design" at bounding box center [90, 367] width 73 height 20
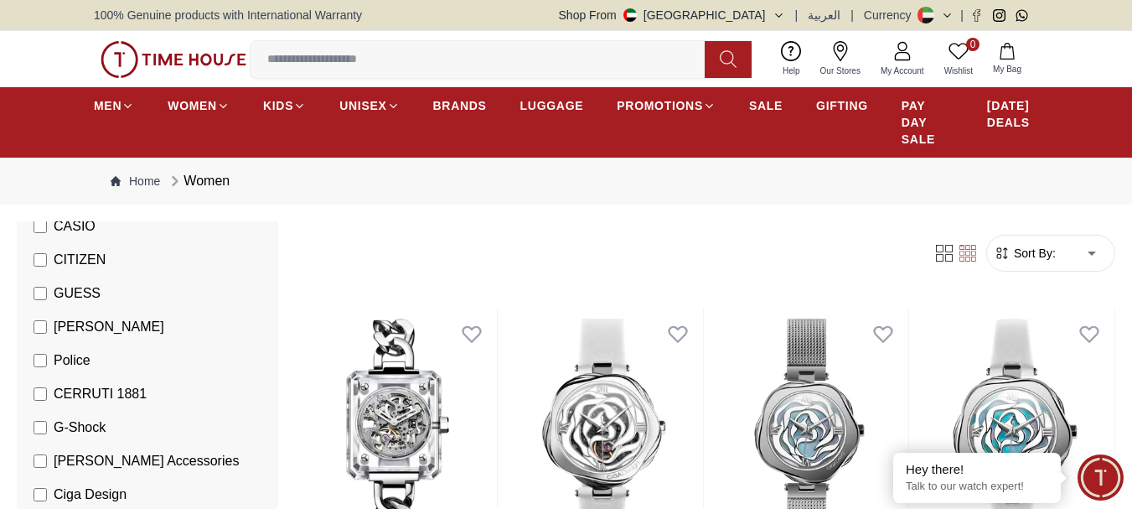
click at [73, 337] on li "[PERSON_NAME]" at bounding box center [150, 327] width 255 height 34
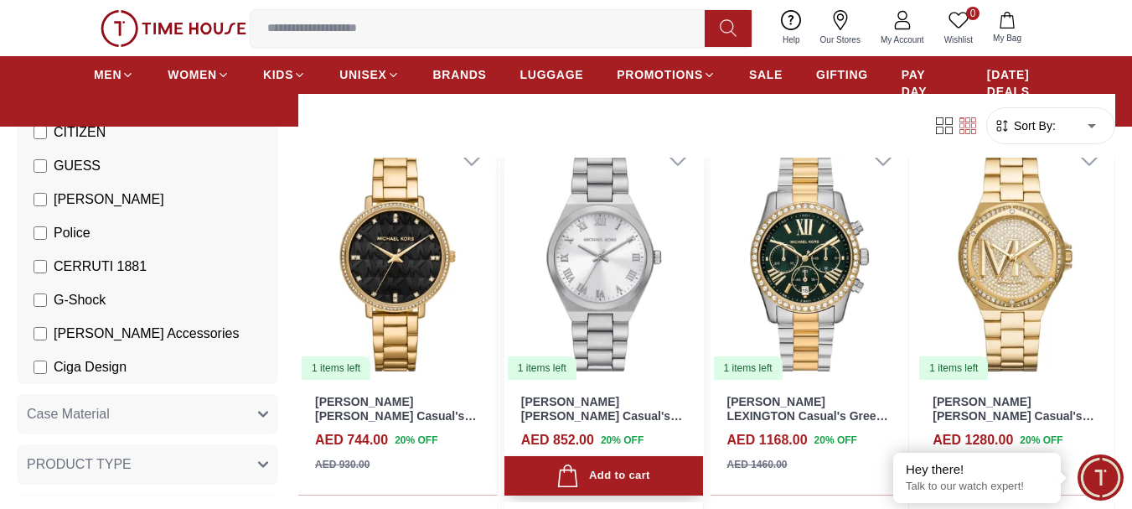
scroll to position [559, 0]
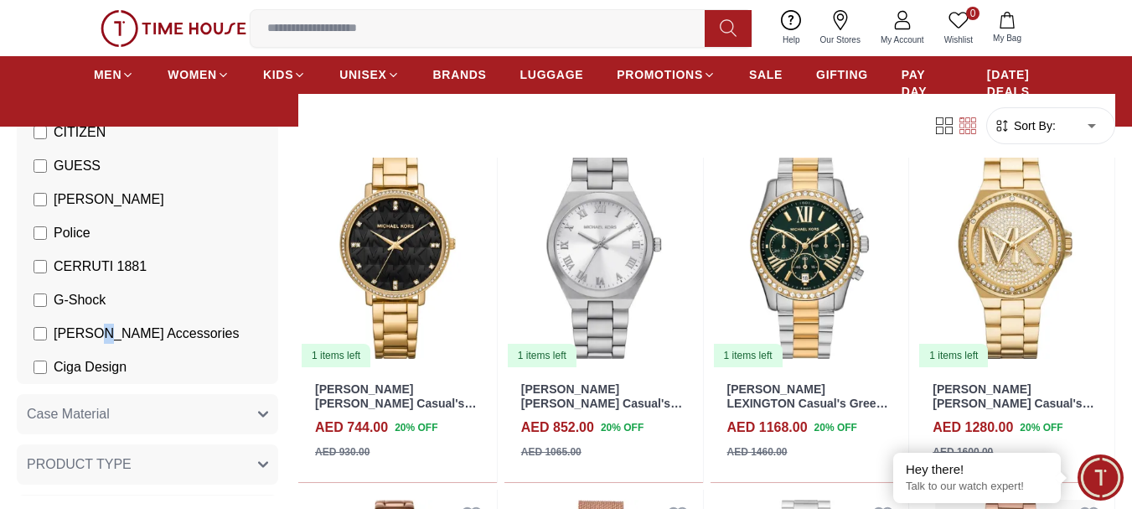
click at [101, 326] on span "[PERSON_NAME] Accessories" at bounding box center [146, 333] width 185 height 20
click at [181, 333] on span "[PERSON_NAME] Accessories" at bounding box center [146, 333] width 185 height 20
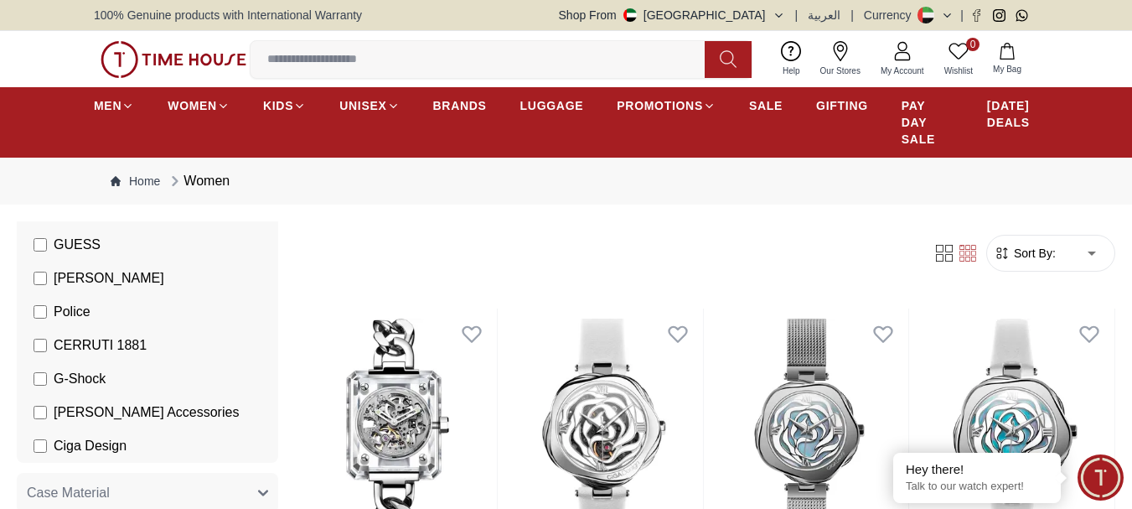
scroll to position [447, 0]
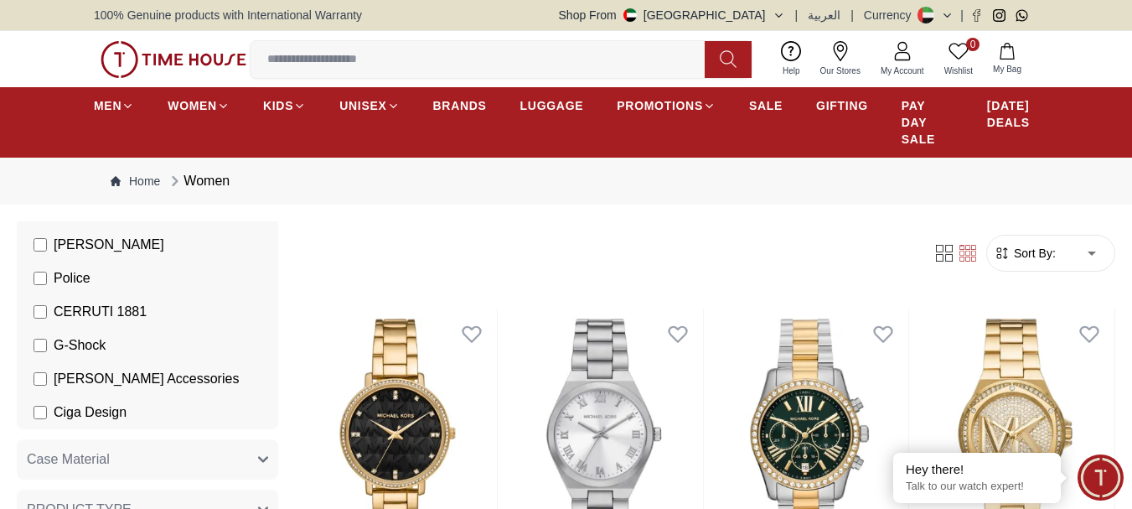
scroll to position [391, 0]
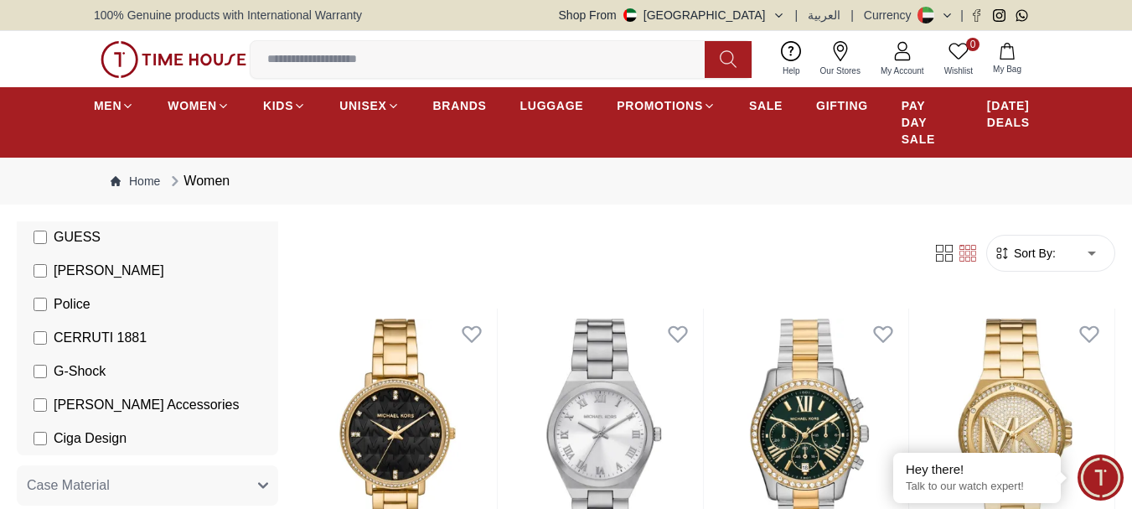
click at [49, 270] on label "[PERSON_NAME]" at bounding box center [99, 271] width 131 height 20
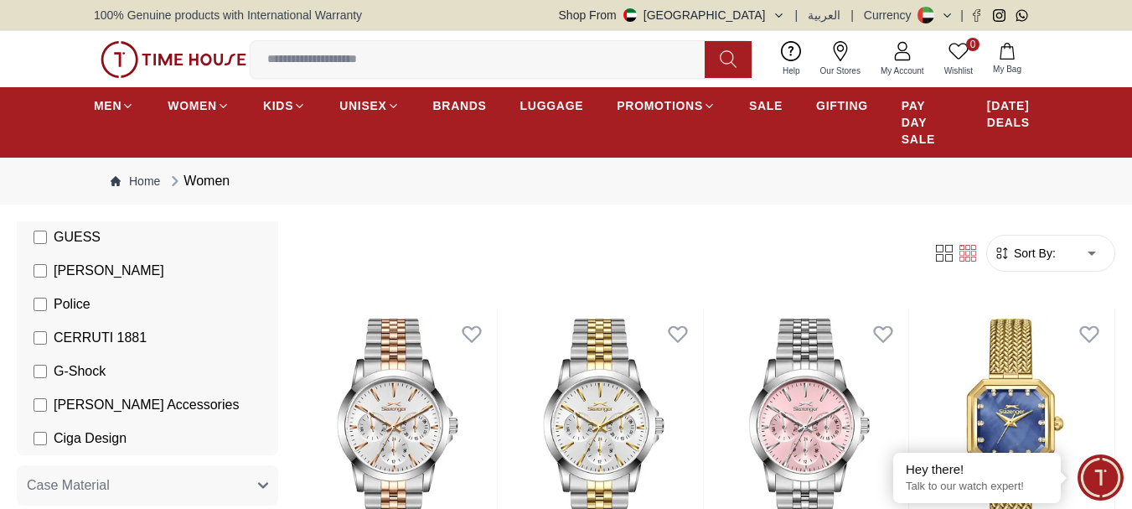
click at [96, 347] on span "CERRUTI 1881" at bounding box center [100, 338] width 93 height 20
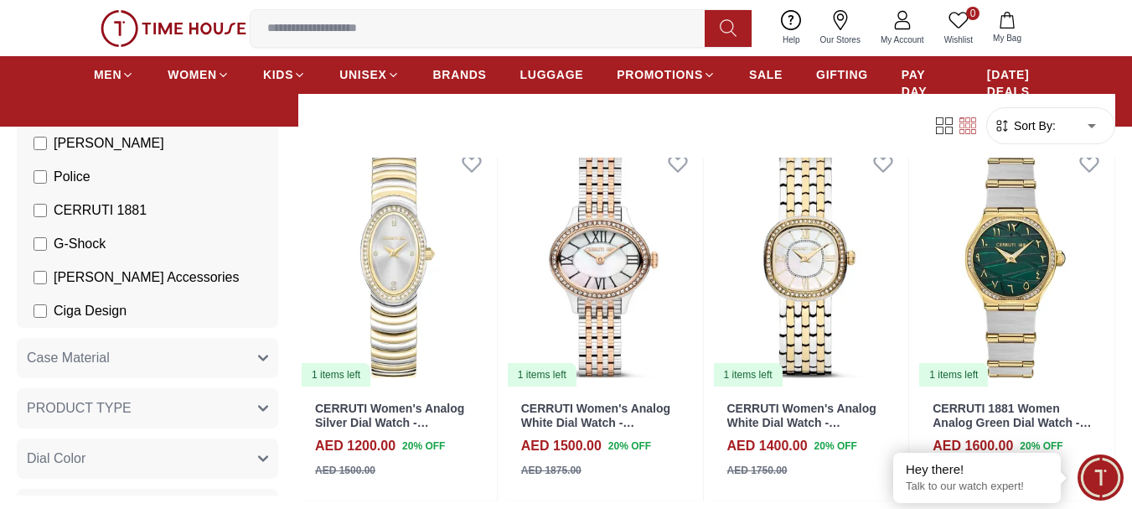
scroll to position [168, 0]
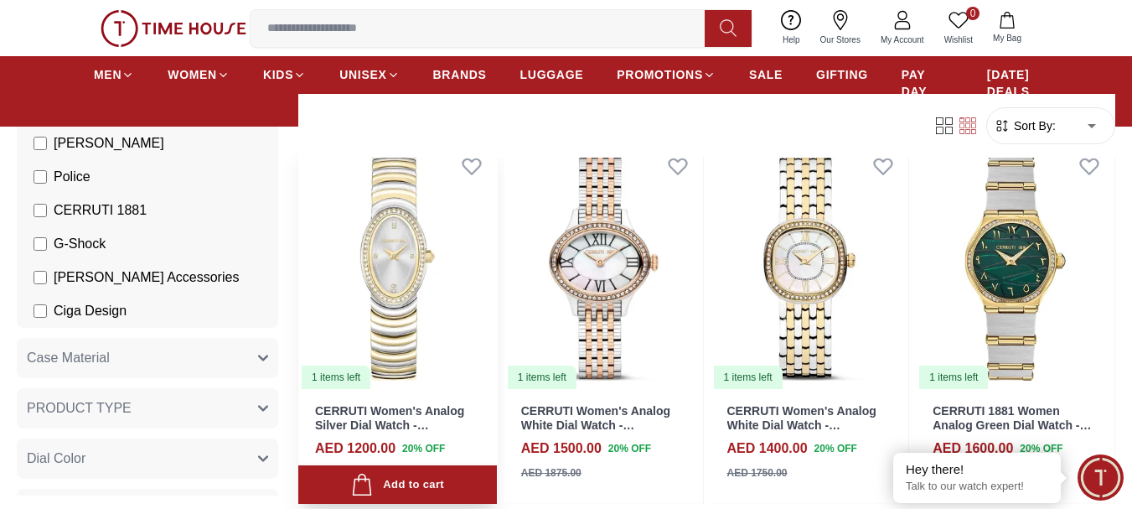
click at [401, 295] on img at bounding box center [397, 266] width 199 height 250
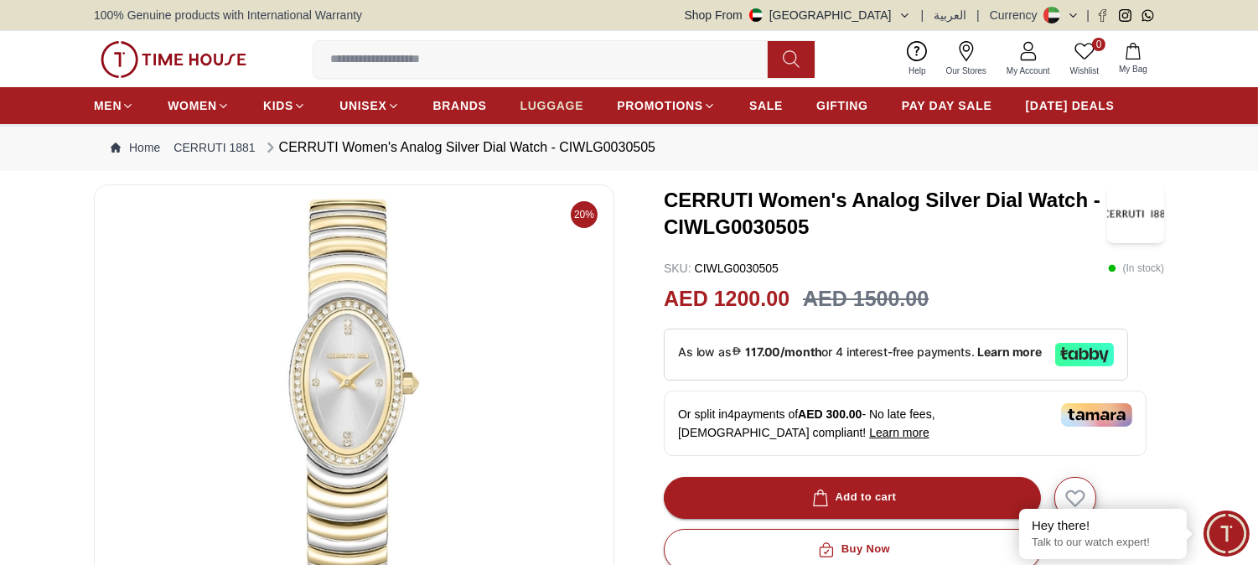
click at [535, 91] on link "LUGGAGE" at bounding box center [552, 106] width 64 height 30
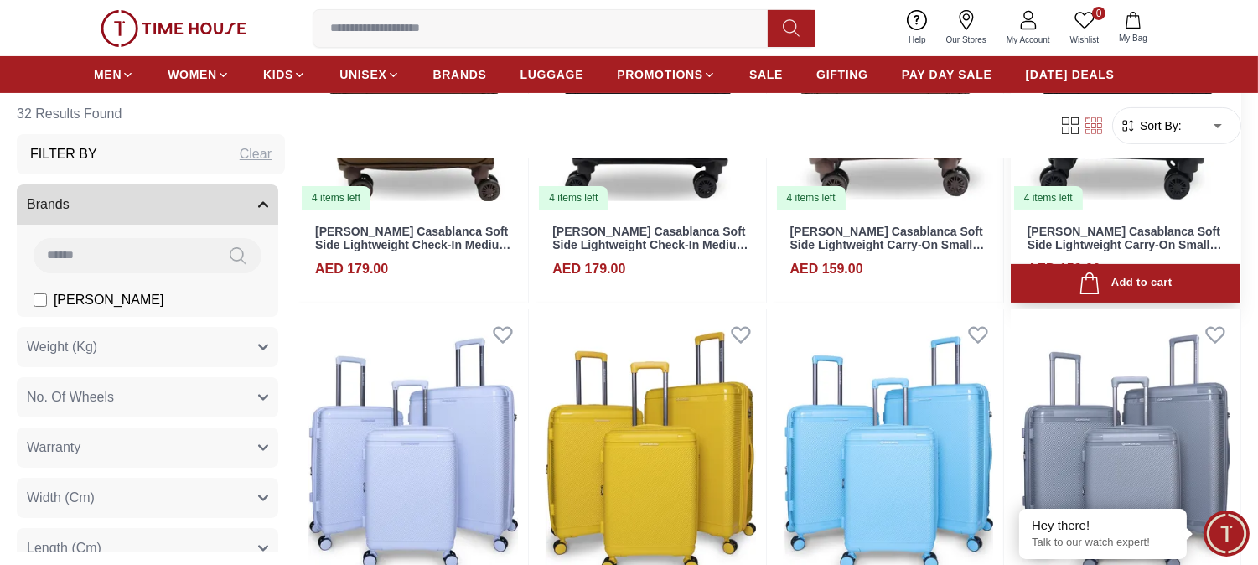
scroll to position [744, 0]
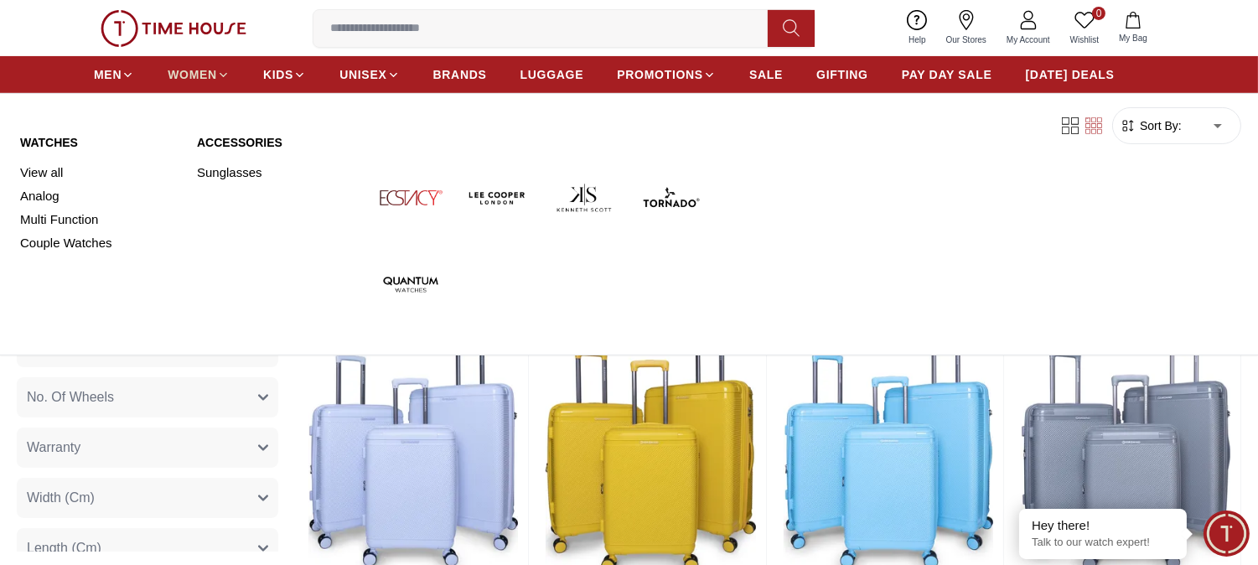
click at [215, 79] on span "WOMEN" at bounding box center [192, 74] width 49 height 17
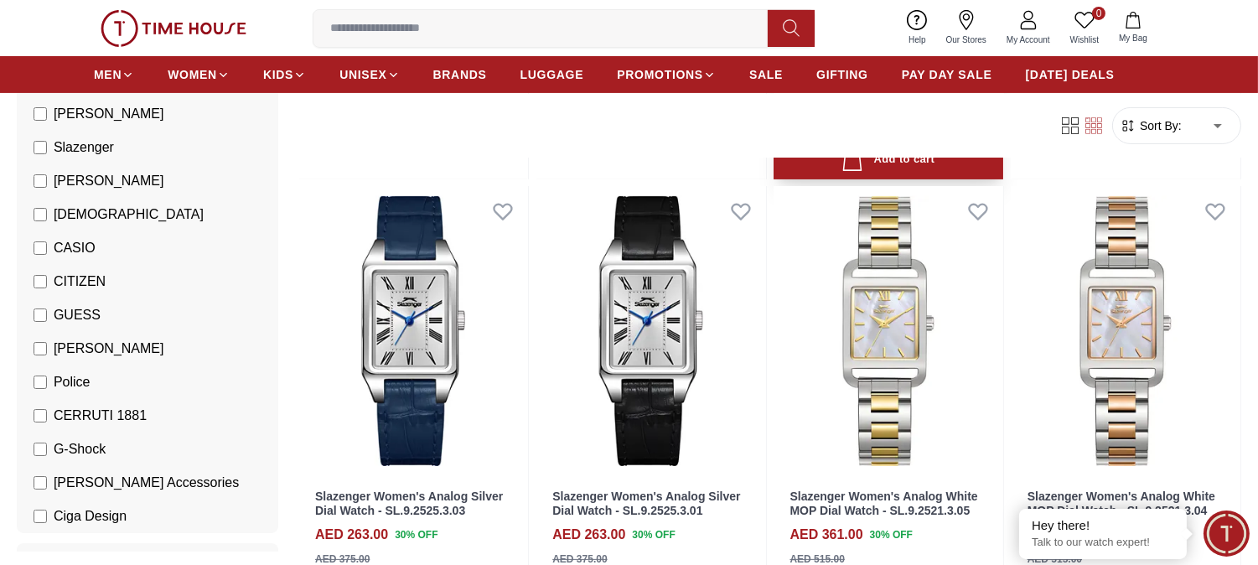
scroll to position [931, 0]
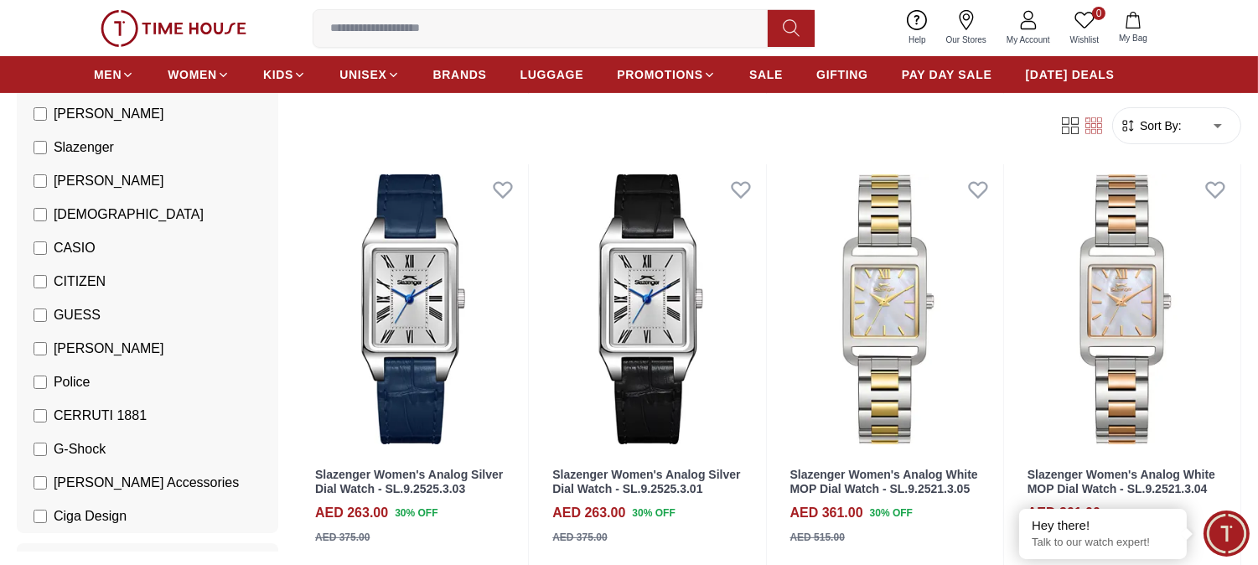
click at [67, 373] on span "Police" at bounding box center [72, 382] width 37 height 20
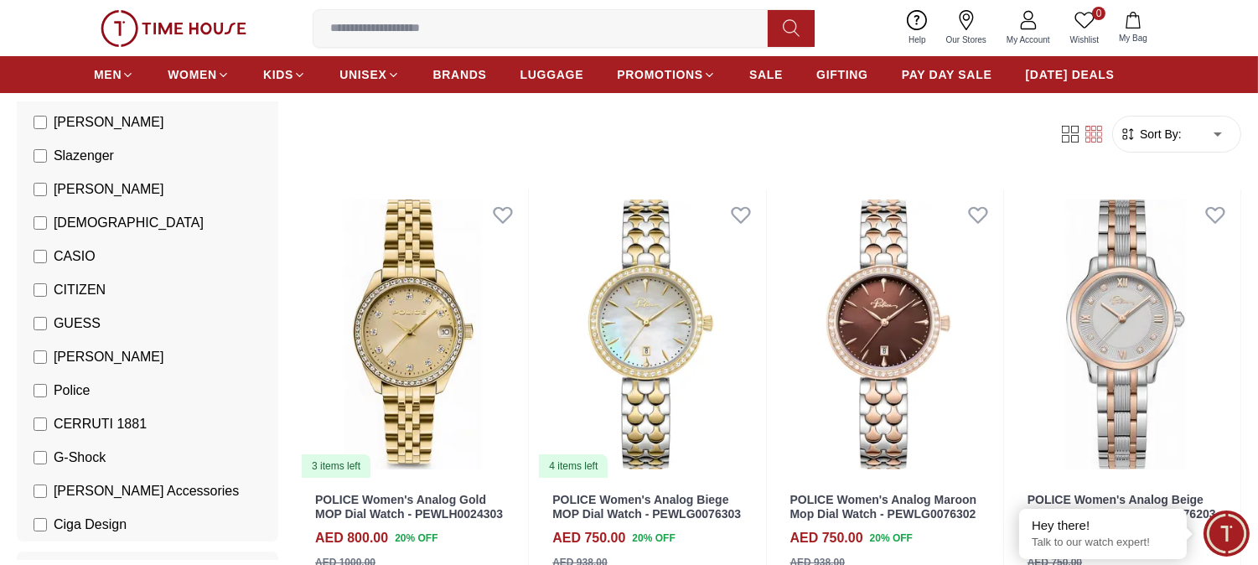
scroll to position [186, 0]
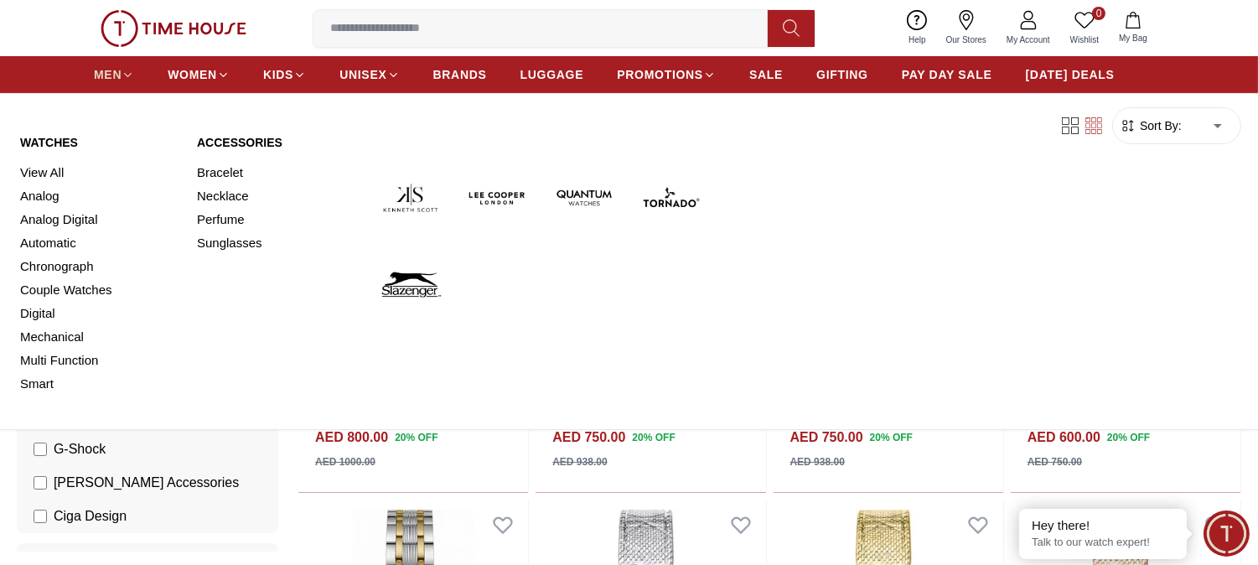
click at [113, 73] on span "MEN" at bounding box center [108, 74] width 28 height 17
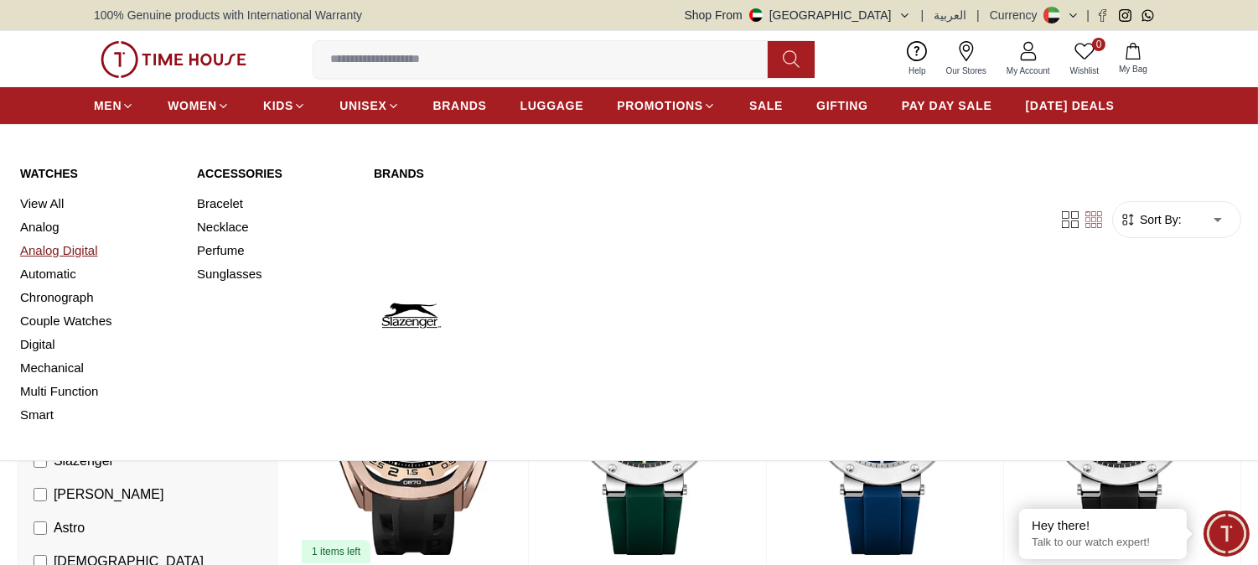
click at [61, 253] on link "Analog Digital" at bounding box center [98, 250] width 157 height 23
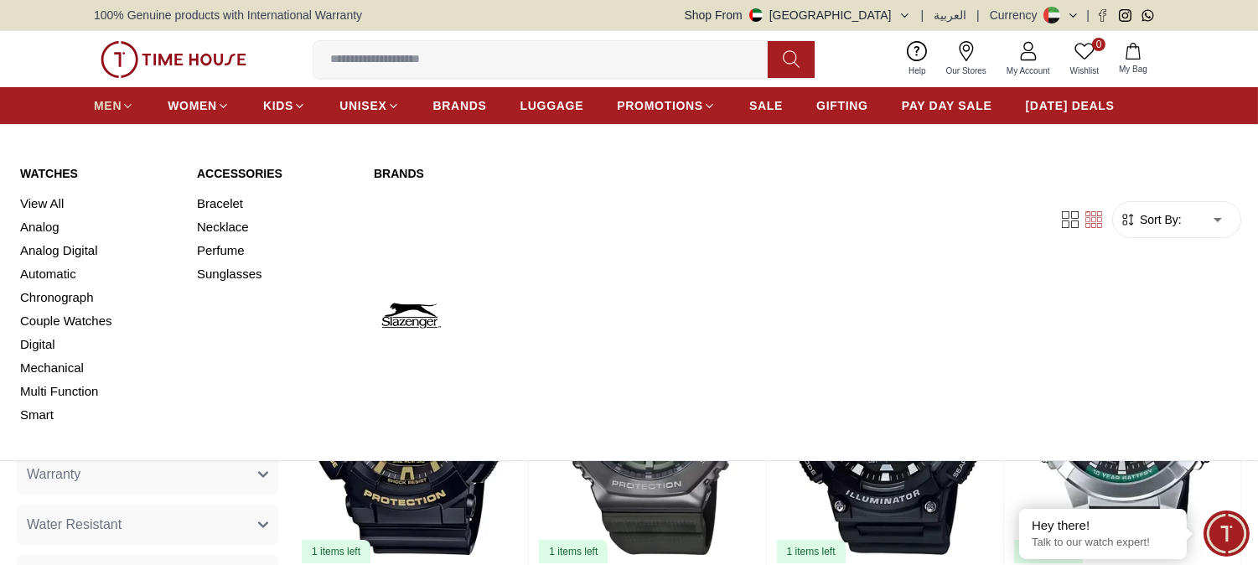
click at [102, 91] on link "MEN" at bounding box center [114, 106] width 40 height 30
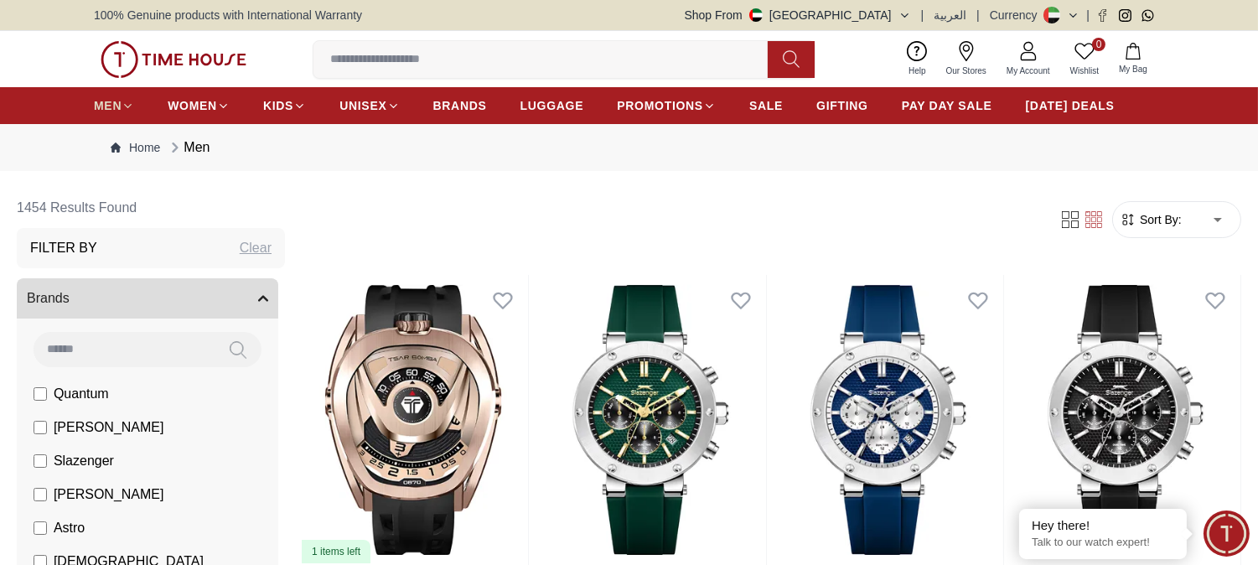
click at [102, 91] on link "MEN" at bounding box center [114, 106] width 40 height 30
click at [121, 96] on link "MEN" at bounding box center [114, 106] width 40 height 30
click at [124, 111] on icon at bounding box center [128, 106] width 13 height 13
click at [70, 423] on span "[PERSON_NAME]" at bounding box center [109, 427] width 111 height 20
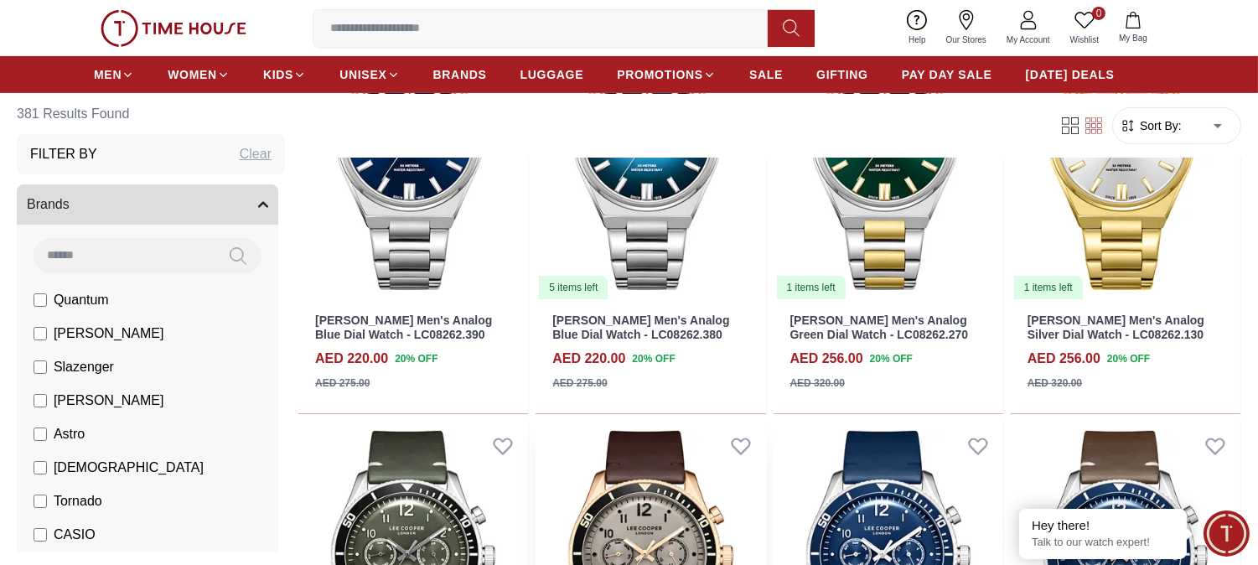
scroll to position [931, 0]
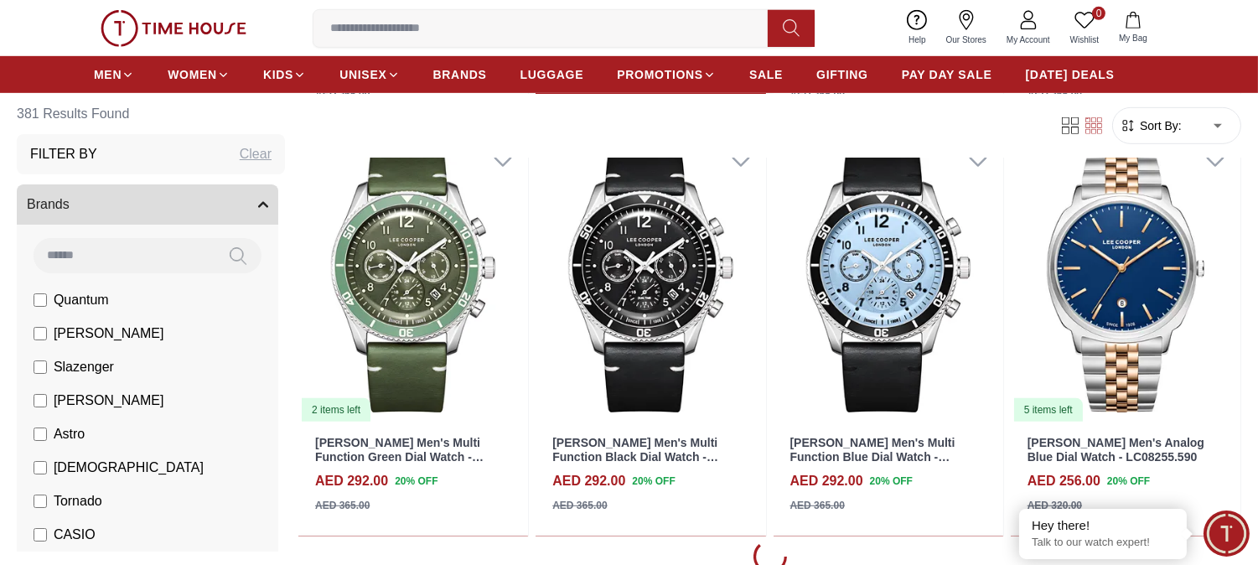
scroll to position [1862, 0]
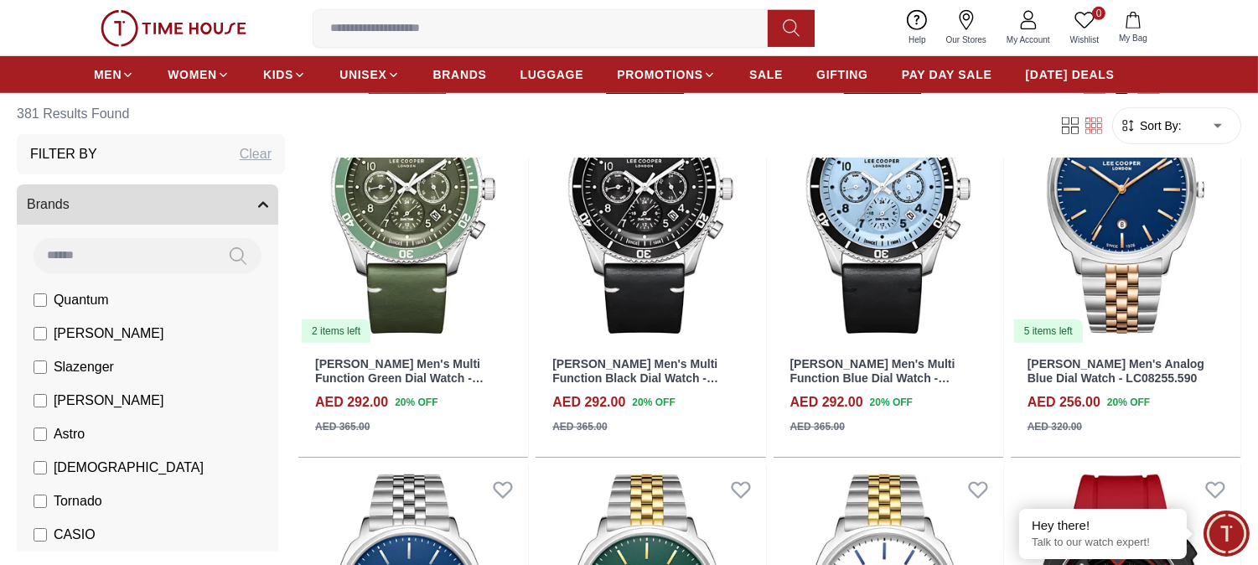
click at [87, 405] on span "[PERSON_NAME]" at bounding box center [109, 400] width 111 height 20
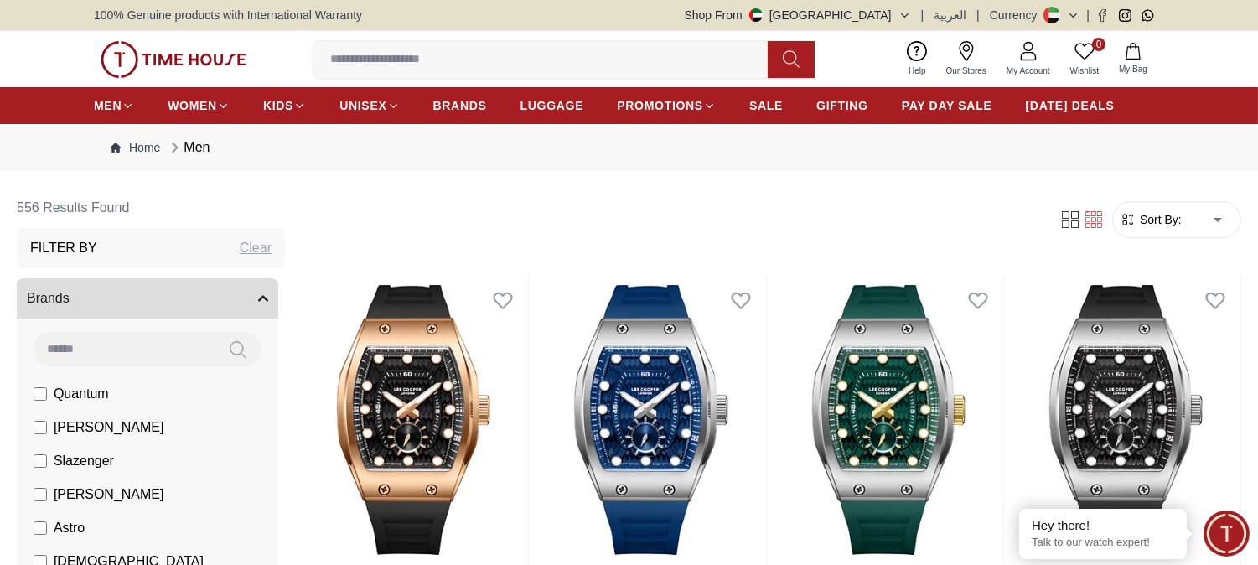
click at [95, 431] on span "[PERSON_NAME]" at bounding box center [109, 427] width 111 height 20
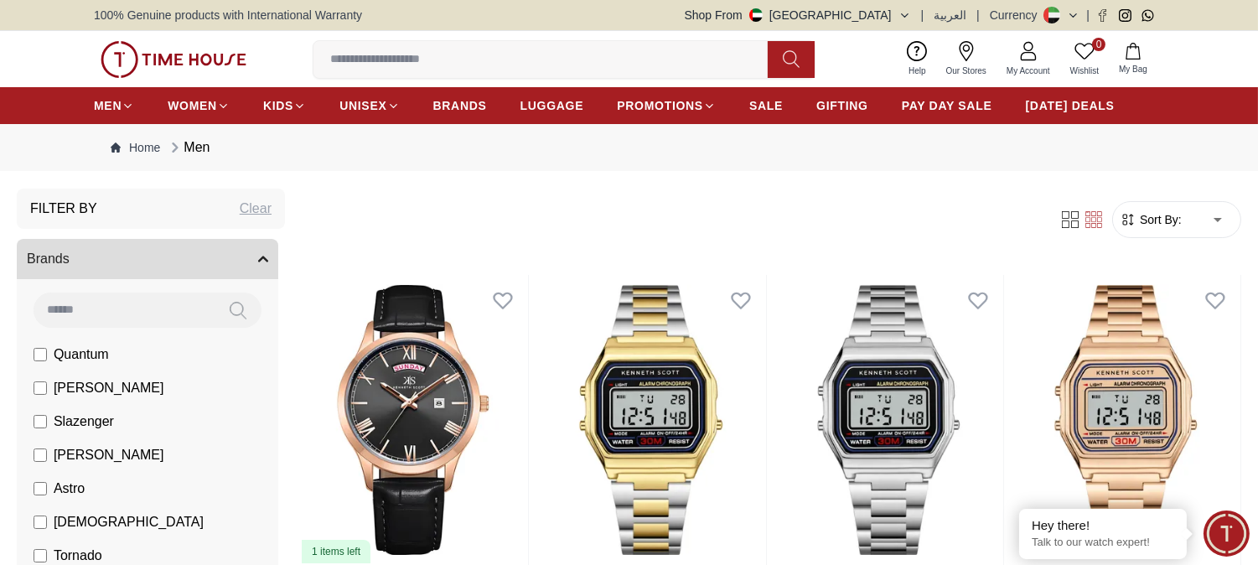
scroll to position [62, 0]
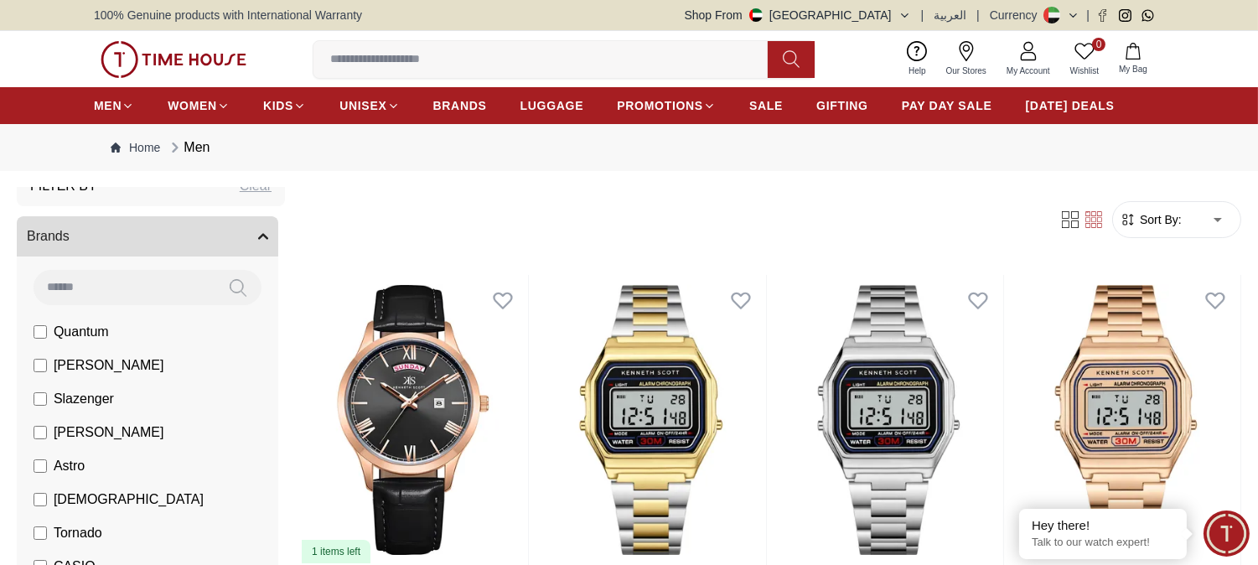
click at [130, 366] on li "[PERSON_NAME]" at bounding box center [150, 366] width 255 height 34
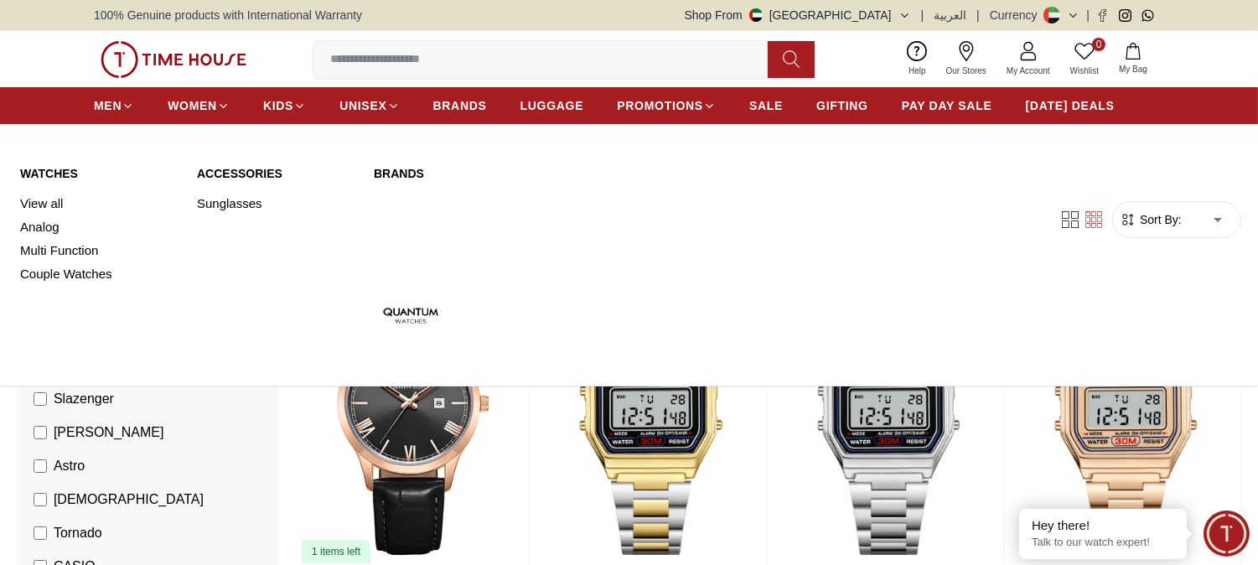
click at [185, 87] on nav "MEN WOMEN KIDS UNISEX BRANDS LUGGAGE PROMOTIONS SALE GIFTING PAY DAY SALE [DATE…" at bounding box center [604, 105] width 1021 height 37
drag, startPoint x: 248, startPoint y: 194, endPoint x: 256, endPoint y: 211, distance: 18.7
click at [248, 195] on link "Sunglasses" at bounding box center [275, 203] width 157 height 23
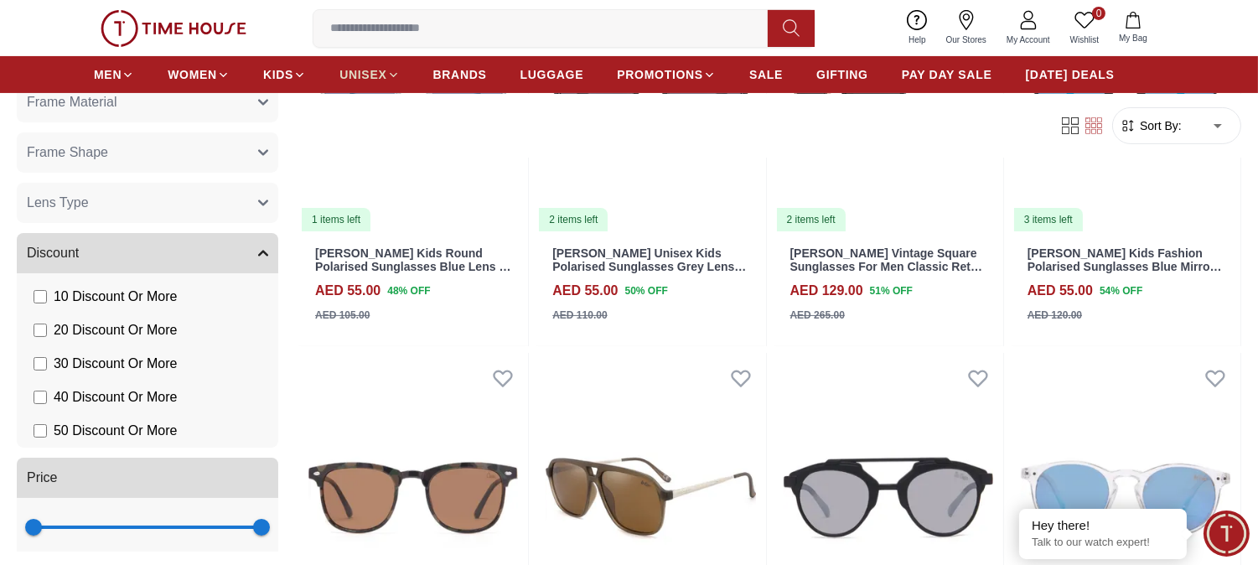
scroll to position [744, 0]
